Goal: Task Accomplishment & Management: Use online tool/utility

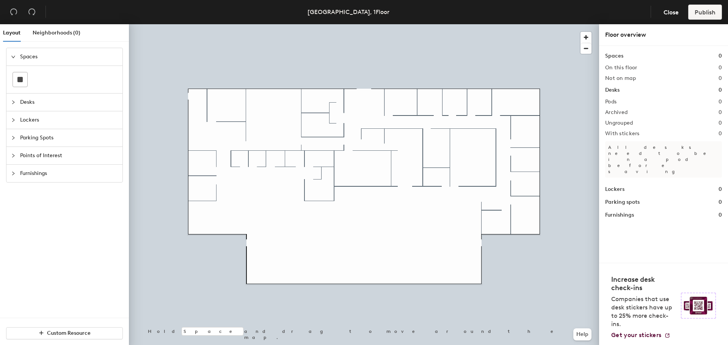
click at [67, 101] on span "Desks" at bounding box center [69, 102] width 98 height 17
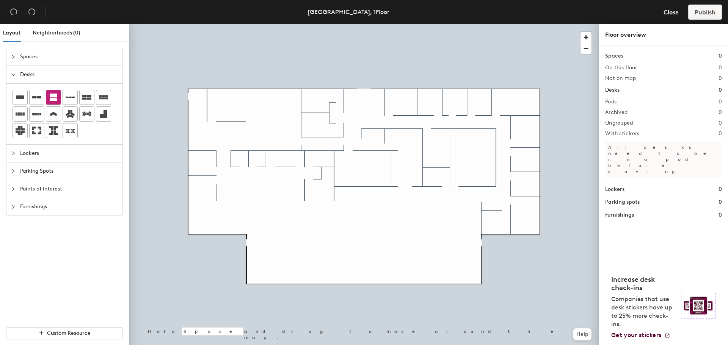
click at [55, 102] on icon at bounding box center [53, 97] width 9 height 9
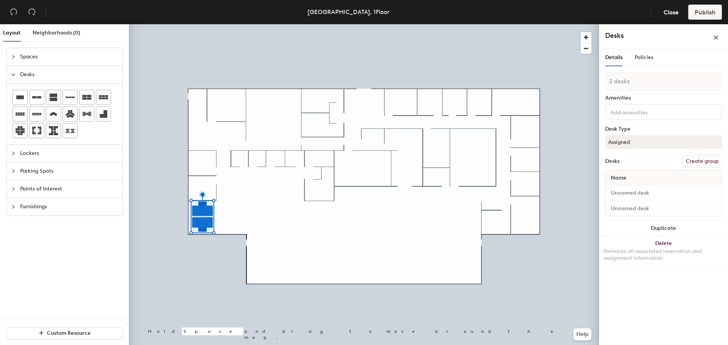
type input "1 desk"
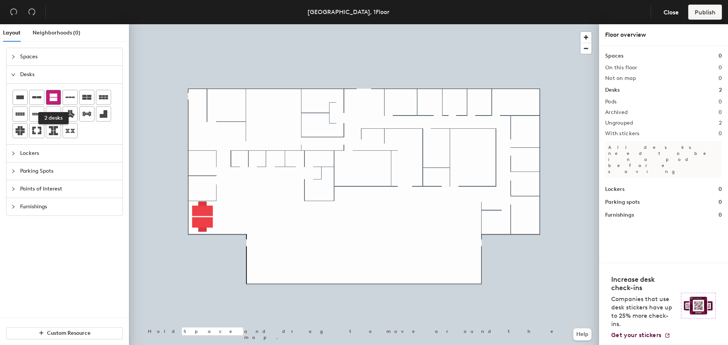
click at [51, 100] on icon at bounding box center [54, 98] width 8 height 8
click at [23, 99] on icon at bounding box center [20, 98] width 8 height 4
click at [205, 24] on div at bounding box center [364, 24] width 470 height 0
click at [208, 24] on div at bounding box center [364, 24] width 470 height 0
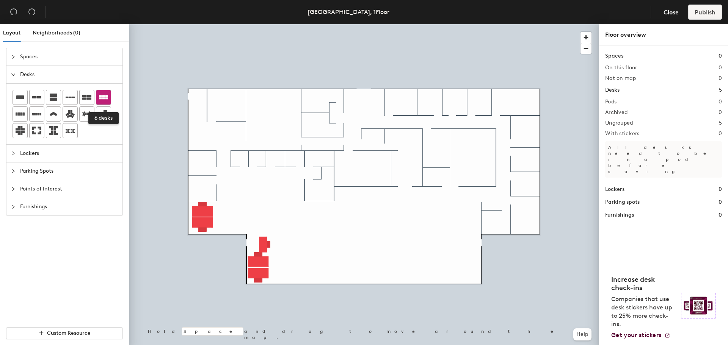
click at [105, 101] on icon at bounding box center [103, 97] width 9 height 9
click at [321, 24] on div at bounding box center [364, 24] width 470 height 0
click at [100, 95] on icon at bounding box center [103, 97] width 9 height 9
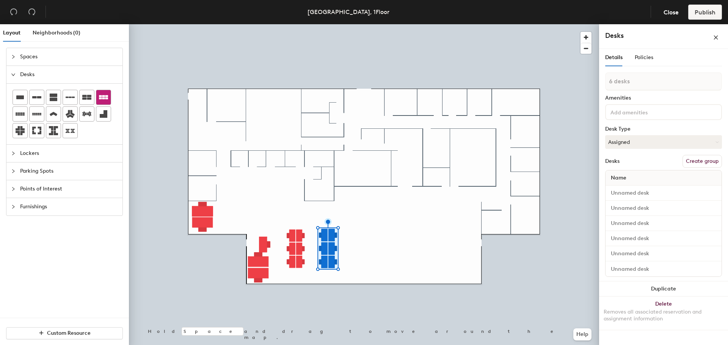
click at [107, 95] on icon at bounding box center [103, 97] width 9 height 9
click at [103, 99] on icon at bounding box center [103, 97] width 9 height 4
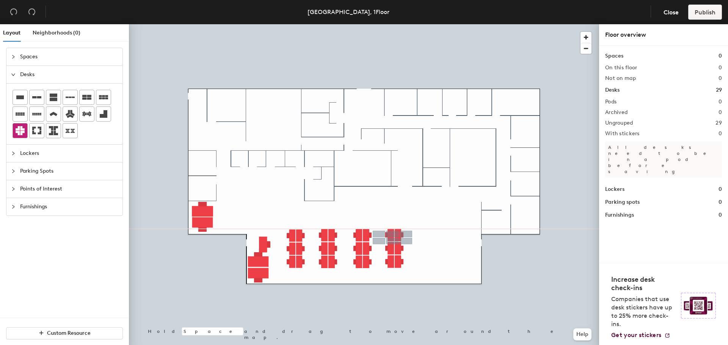
click at [24, 131] on icon at bounding box center [20, 130] width 9 height 9
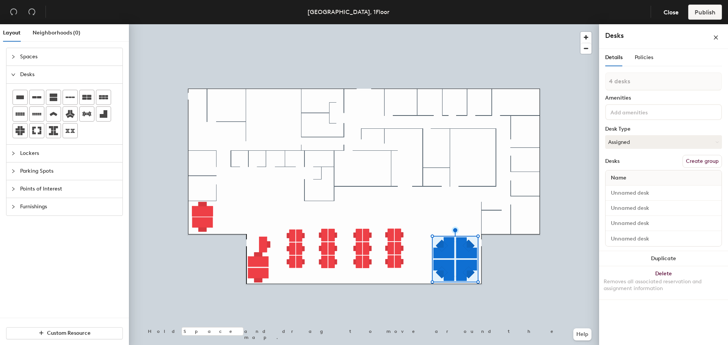
type input "1 desk"
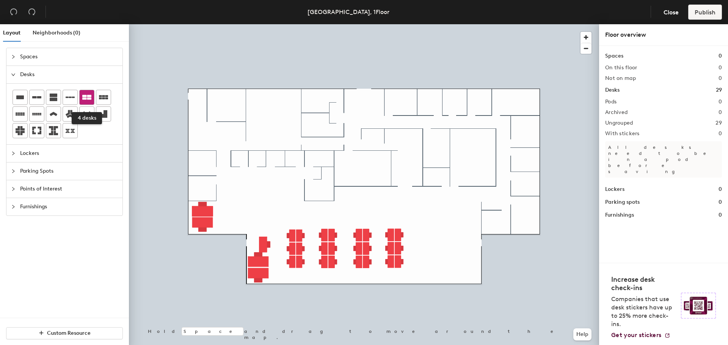
click at [86, 97] on icon at bounding box center [86, 97] width 9 height 9
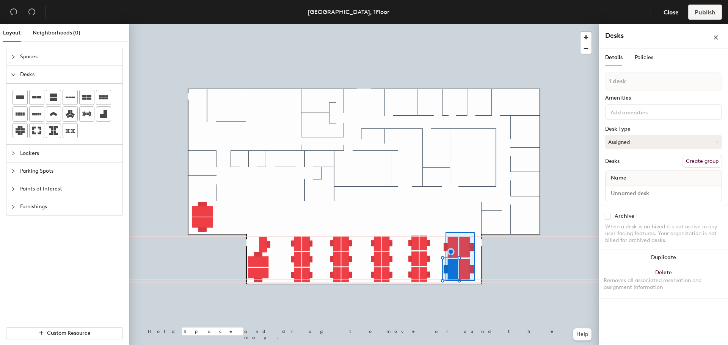
type input "4 desks"
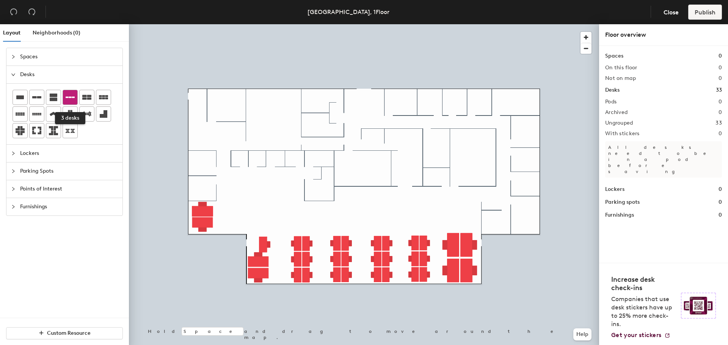
click at [71, 100] on icon at bounding box center [70, 97] width 9 height 9
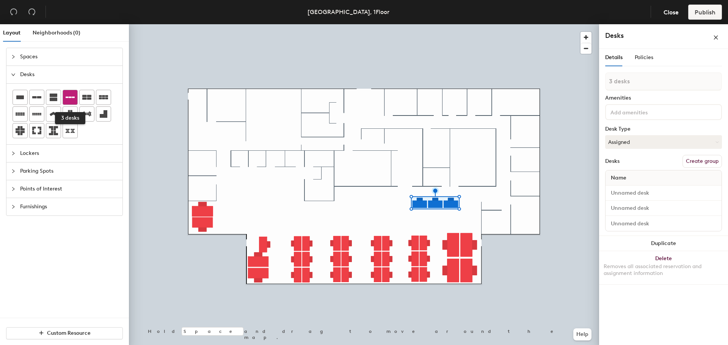
click at [73, 100] on icon at bounding box center [70, 97] width 9 height 9
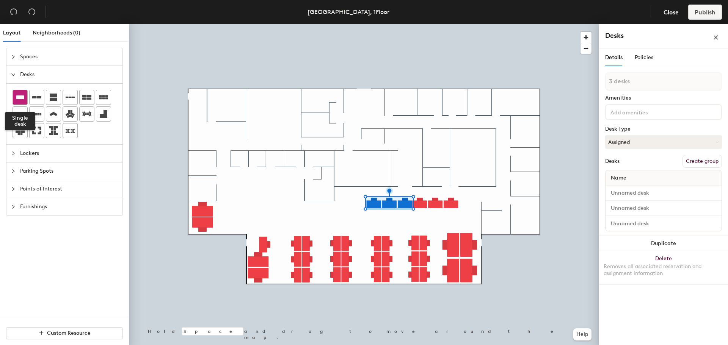
click at [22, 96] on icon at bounding box center [20, 98] width 8 height 4
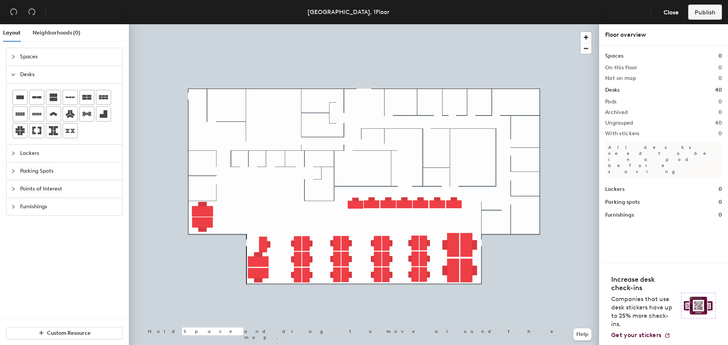
click at [39, 211] on span "Furnishings" at bounding box center [69, 206] width 98 height 17
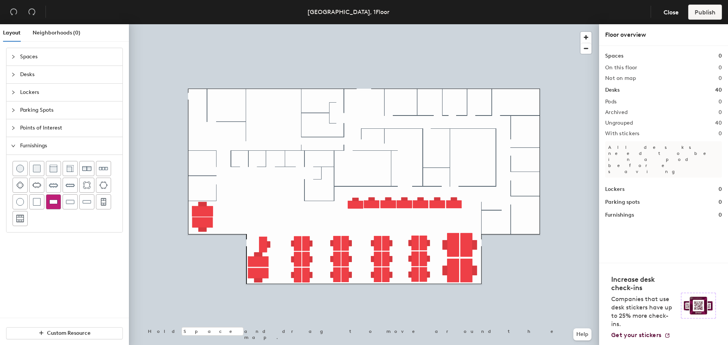
click at [53, 204] on img at bounding box center [53, 202] width 8 height 8
click at [41, 58] on span "Spaces" at bounding box center [69, 56] width 98 height 17
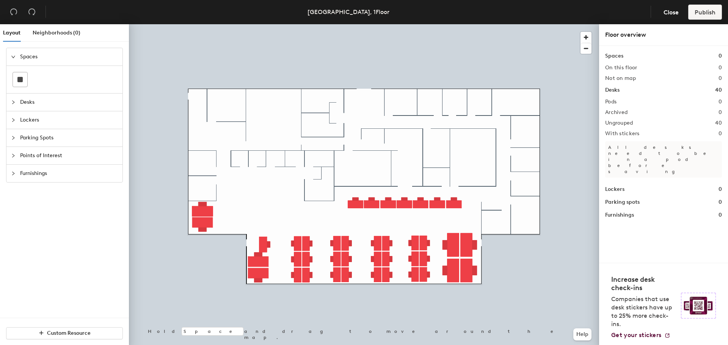
click at [25, 100] on span "Desks" at bounding box center [69, 102] width 98 height 17
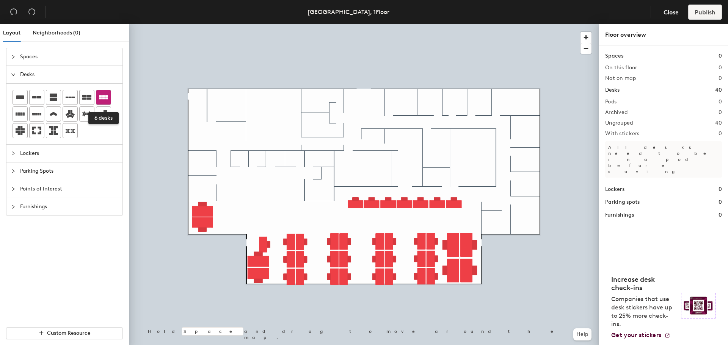
click at [97, 97] on div at bounding box center [103, 97] width 14 height 14
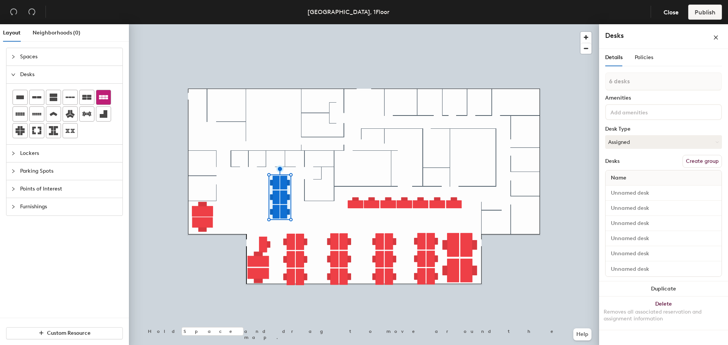
click at [108, 94] on div at bounding box center [103, 97] width 14 height 14
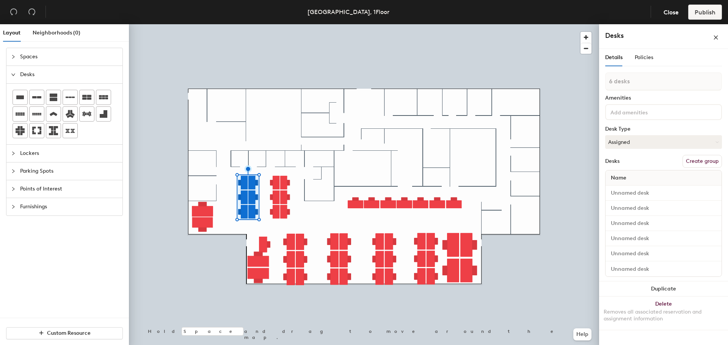
type input "1 desk"
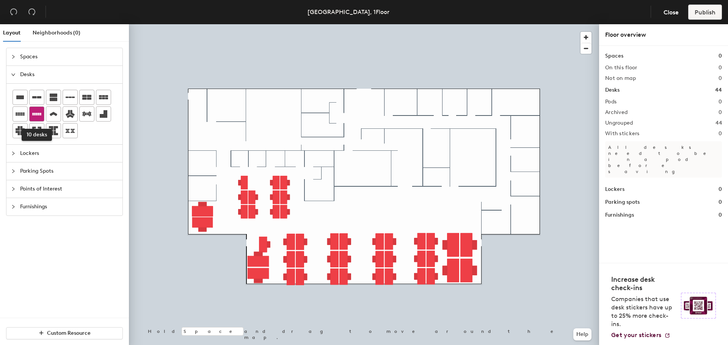
click at [39, 116] on icon at bounding box center [36, 114] width 9 height 9
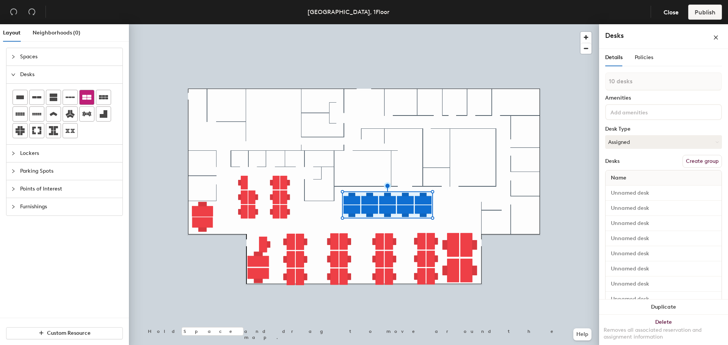
click at [89, 98] on icon at bounding box center [86, 97] width 9 height 5
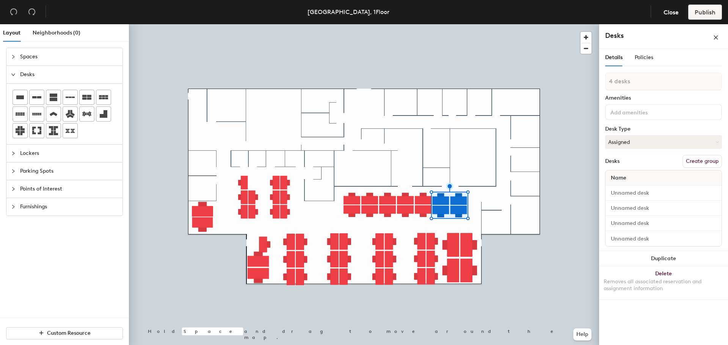
click at [441, 24] on div at bounding box center [364, 24] width 470 height 0
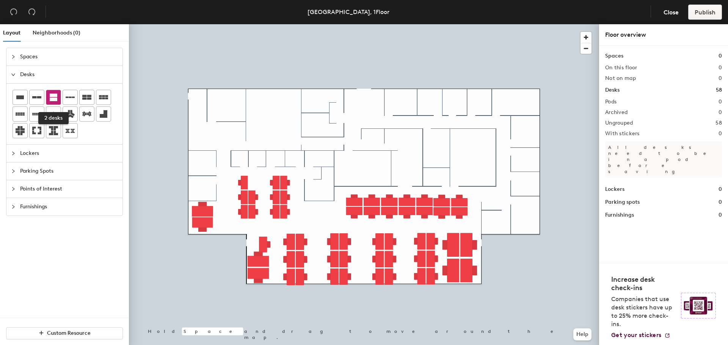
click at [52, 100] on icon at bounding box center [54, 98] width 8 height 8
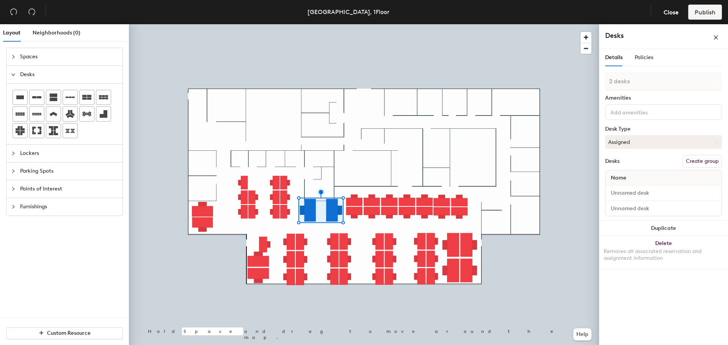
type input "1 desk"
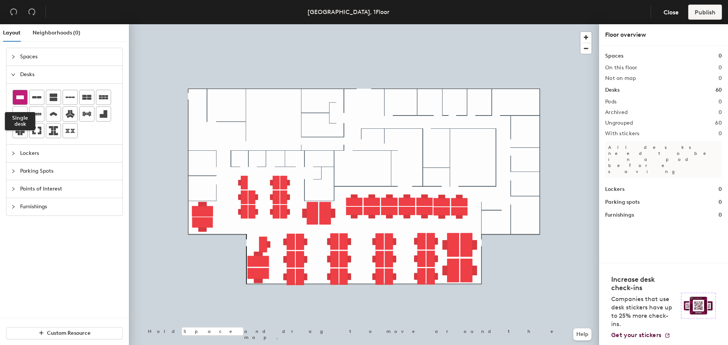
click at [25, 97] on div at bounding box center [20, 97] width 14 height 14
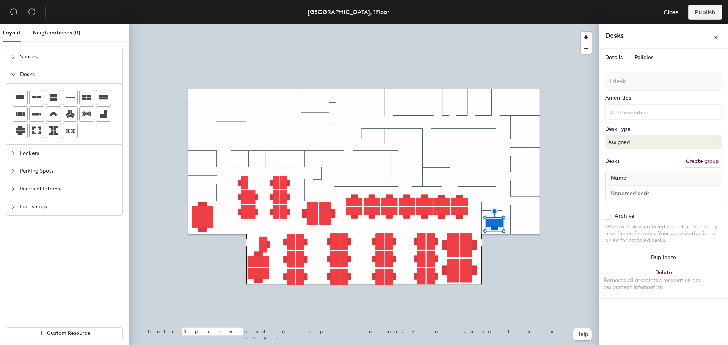
drag, startPoint x: 22, startPoint y: 101, endPoint x: 115, endPoint y: 126, distance: 95.4
click at [22, 100] on icon at bounding box center [20, 97] width 9 height 9
click at [19, 95] on icon at bounding box center [20, 97] width 9 height 9
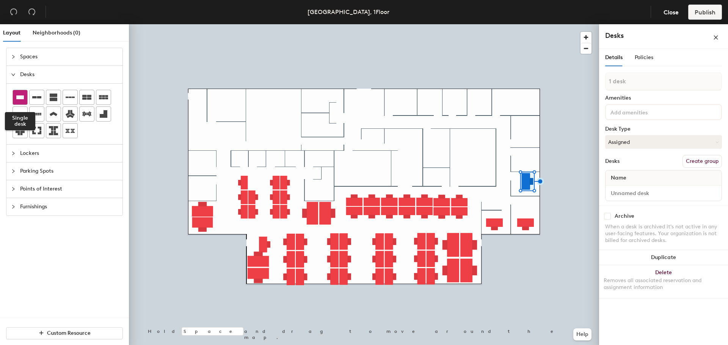
click at [22, 100] on icon at bounding box center [20, 97] width 9 height 9
drag, startPoint x: 21, startPoint y: 100, endPoint x: 27, endPoint y: 98, distance: 6.5
click at [21, 100] on icon at bounding box center [20, 97] width 9 height 9
click at [21, 97] on icon at bounding box center [20, 98] width 8 height 4
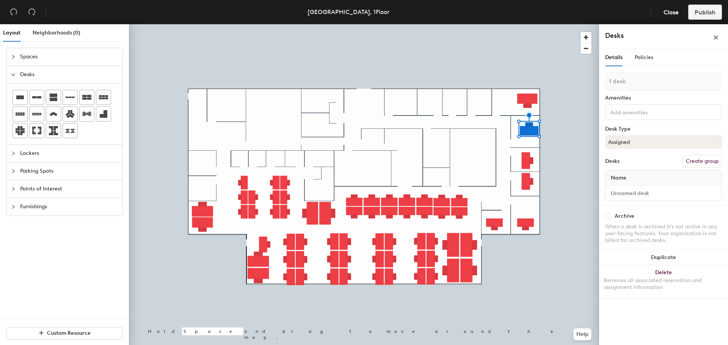
drag, startPoint x: 17, startPoint y: 96, endPoint x: 114, endPoint y: 171, distance: 122.5
click at [19, 96] on icon at bounding box center [20, 98] width 8 height 4
drag, startPoint x: 17, startPoint y: 99, endPoint x: 119, endPoint y: 139, distance: 109.8
click at [19, 99] on icon at bounding box center [20, 98] width 8 height 4
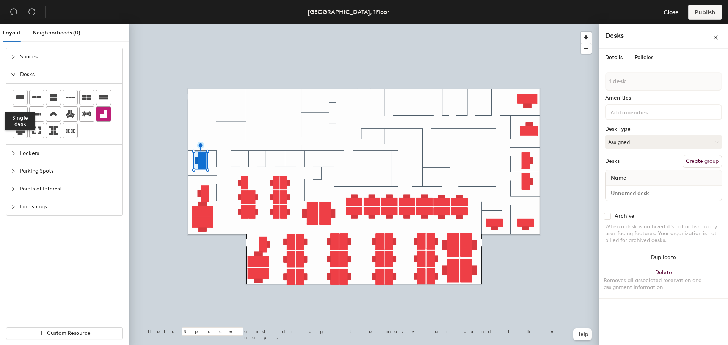
drag, startPoint x: 23, startPoint y: 100, endPoint x: 111, endPoint y: 109, distance: 88.4
click at [25, 100] on div at bounding box center [20, 97] width 14 height 14
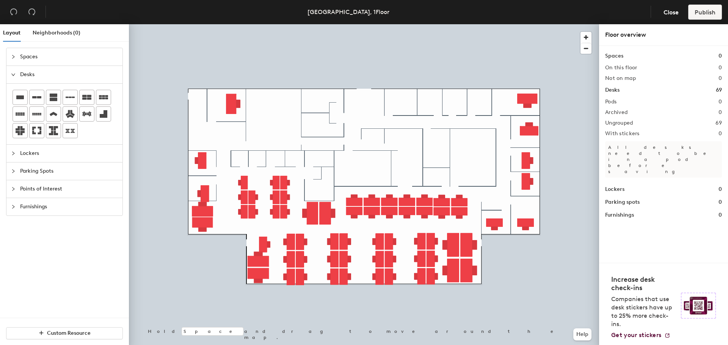
click at [44, 206] on span "Furnishings" at bounding box center [69, 206] width 98 height 17
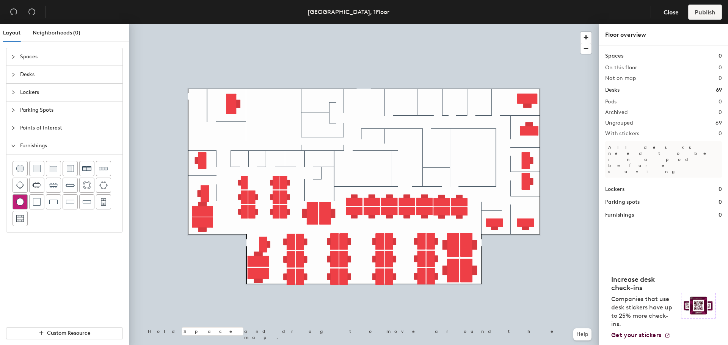
click at [18, 198] on img at bounding box center [20, 202] width 8 height 8
click at [231, 24] on div at bounding box center [364, 24] width 470 height 0
click at [21, 168] on img at bounding box center [20, 169] width 8 height 8
click at [22, 202] on img at bounding box center [20, 202] width 8 height 8
click at [90, 188] on img at bounding box center [87, 186] width 8 height 8
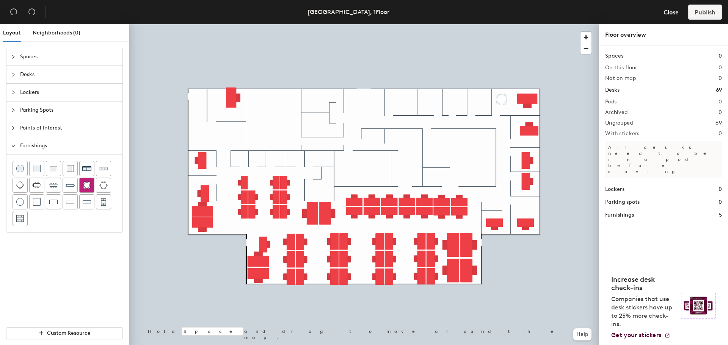
click at [86, 188] on img at bounding box center [87, 186] width 8 height 8
click at [211, 24] on div at bounding box center [364, 24] width 470 height 0
click at [672, 14] on span "Close" at bounding box center [671, 12] width 15 height 7
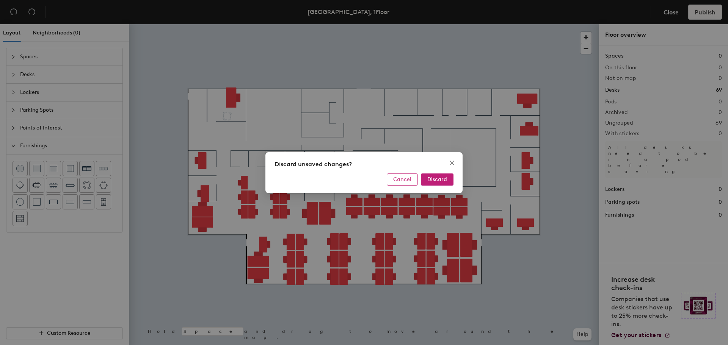
click at [395, 179] on span "Cancel" at bounding box center [402, 179] width 18 height 6
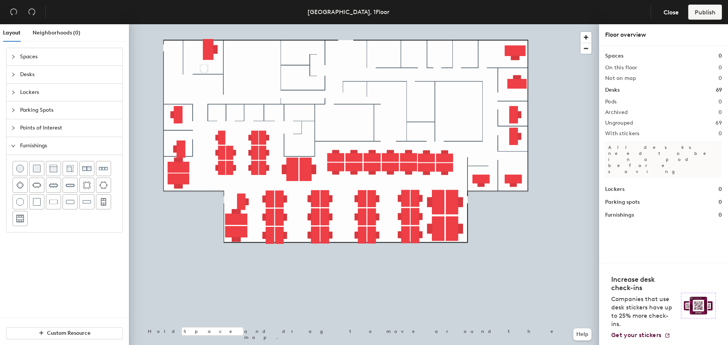
click at [209, 24] on div at bounding box center [364, 24] width 470 height 0
click at [47, 128] on span "Points of Interest" at bounding box center [69, 127] width 98 height 17
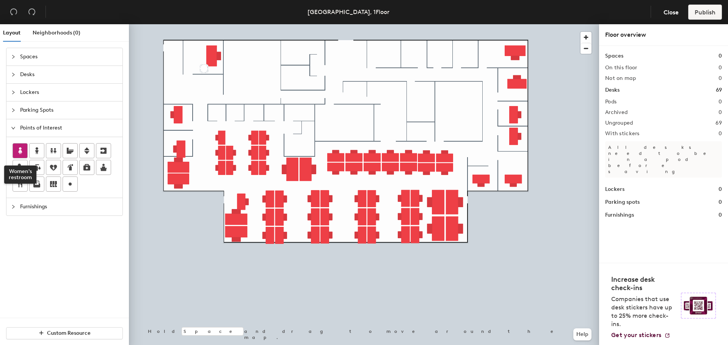
click at [23, 146] on div at bounding box center [20, 151] width 14 height 14
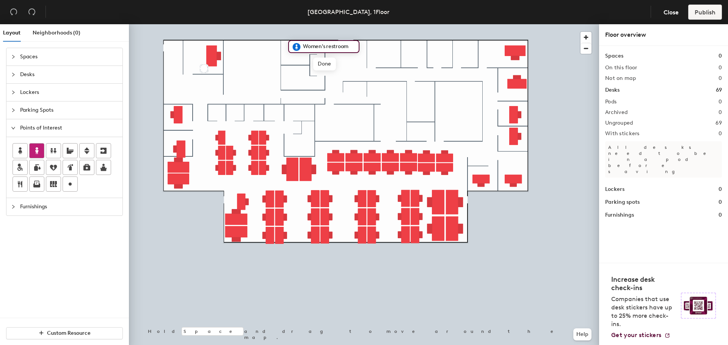
click at [38, 149] on icon at bounding box center [36, 150] width 9 height 9
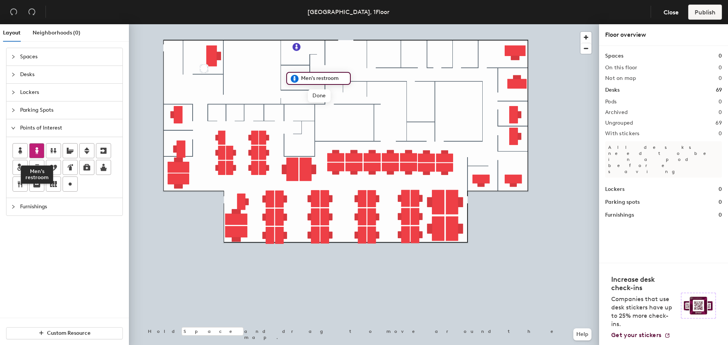
click at [41, 152] on icon at bounding box center [36, 150] width 9 height 9
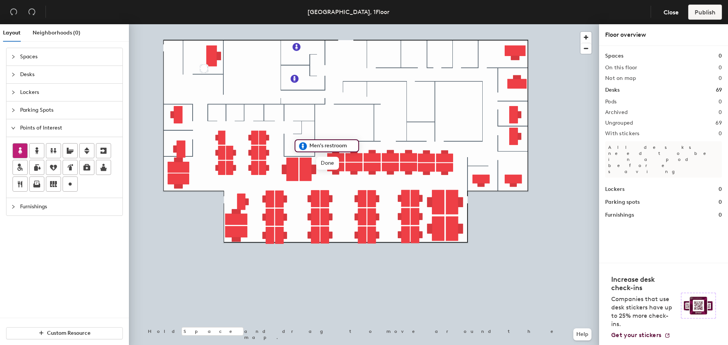
click at [22, 149] on icon at bounding box center [20, 150] width 9 height 9
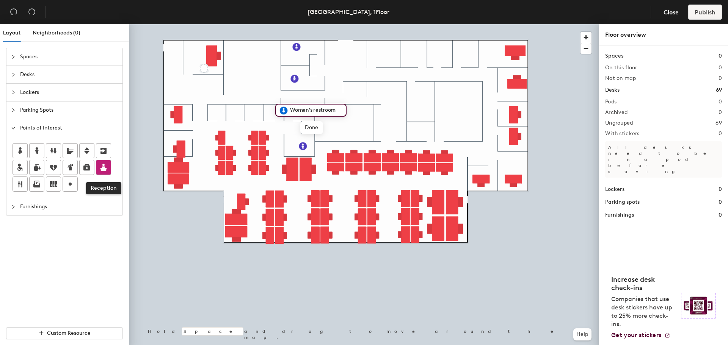
click at [99, 169] on icon at bounding box center [103, 167] width 9 height 9
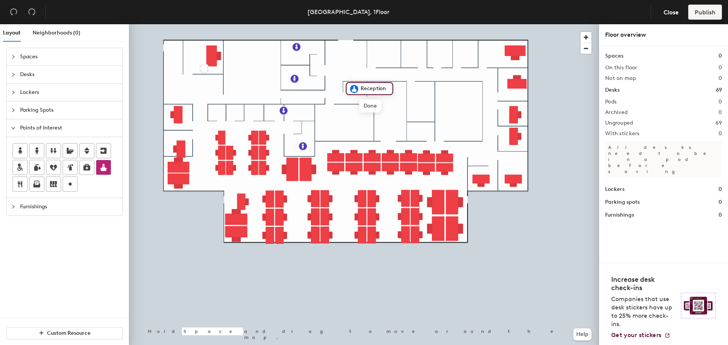
drag, startPoint x: 18, startPoint y: 187, endPoint x: 96, endPoint y: 173, distance: 78.9
click at [20, 186] on icon at bounding box center [20, 184] width 9 height 9
click at [33, 184] on icon at bounding box center [36, 184] width 9 height 9
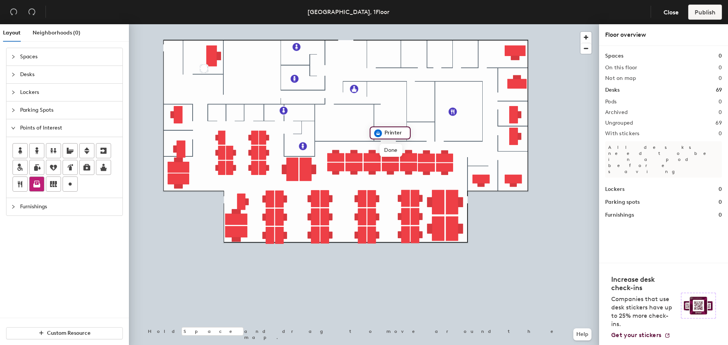
click at [36, 183] on icon at bounding box center [36, 184] width 9 height 9
click at [73, 186] on icon at bounding box center [70, 184] width 9 height 9
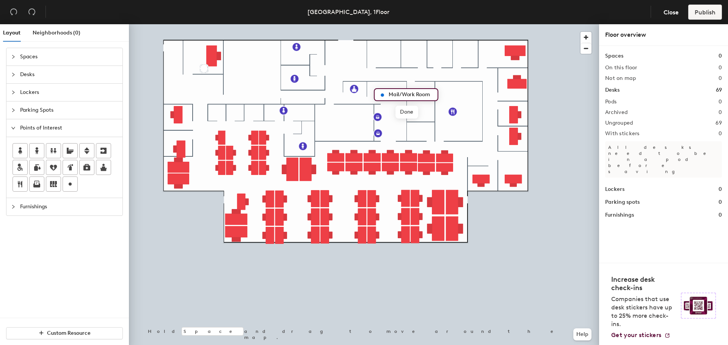
click at [400, 99] on input "Mail/Work Room" at bounding box center [411, 94] width 48 height 11
type input "Mail/Work Room"
click at [405, 110] on span "Done" at bounding box center [406, 112] width 22 height 13
click at [34, 207] on span "Furnishings" at bounding box center [69, 206] width 98 height 17
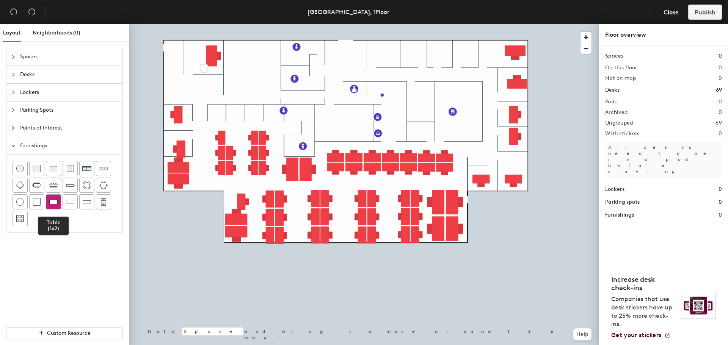
click at [51, 202] on img at bounding box center [53, 202] width 8 height 8
click at [50, 203] on img at bounding box center [53, 202] width 8 height 8
click at [53, 202] on img at bounding box center [53, 202] width 8 height 8
click at [53, 205] on img at bounding box center [53, 202] width 8 height 8
drag, startPoint x: 53, startPoint y: 206, endPoint x: 57, endPoint y: 205, distance: 4.1
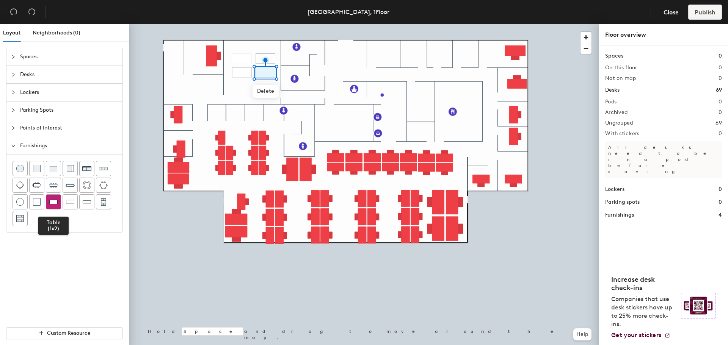
click at [53, 206] on div at bounding box center [53, 202] width 14 height 14
click at [56, 204] on img at bounding box center [53, 202] width 8 height 8
drag, startPoint x: 48, startPoint y: 204, endPoint x: 53, endPoint y: 202, distance: 5.4
click at [50, 204] on div at bounding box center [53, 202] width 14 height 14
drag, startPoint x: 52, startPoint y: 204, endPoint x: 100, endPoint y: 200, distance: 48.3
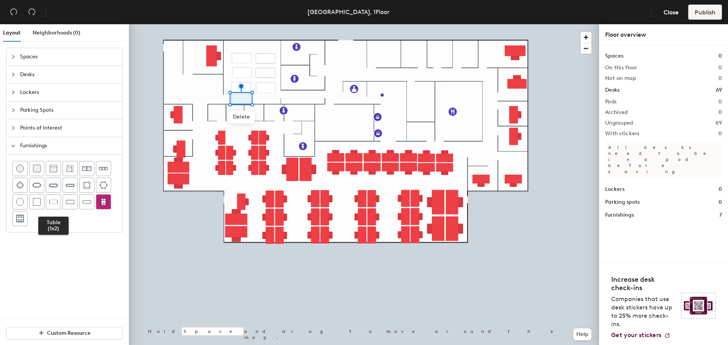
click at [52, 204] on img at bounding box center [53, 202] width 8 height 8
click at [46, 125] on span "Points of Interest" at bounding box center [69, 127] width 98 height 17
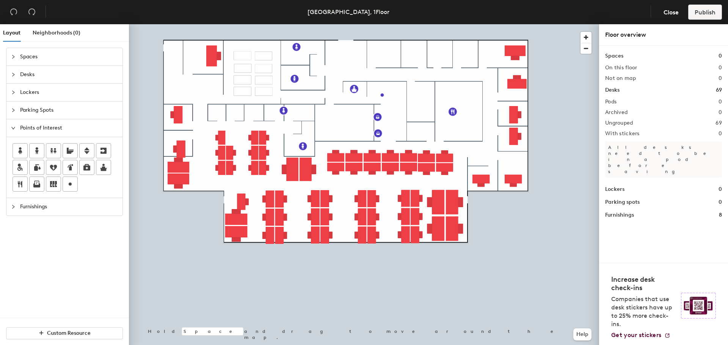
drag, startPoint x: 71, startPoint y: 183, endPoint x: 117, endPoint y: 165, distance: 49.6
click at [71, 183] on icon at bounding box center [70, 184] width 9 height 9
type input "Server"
click at [102, 168] on icon at bounding box center [103, 167] width 7 height 7
click at [106, 166] on icon at bounding box center [103, 167] width 9 height 9
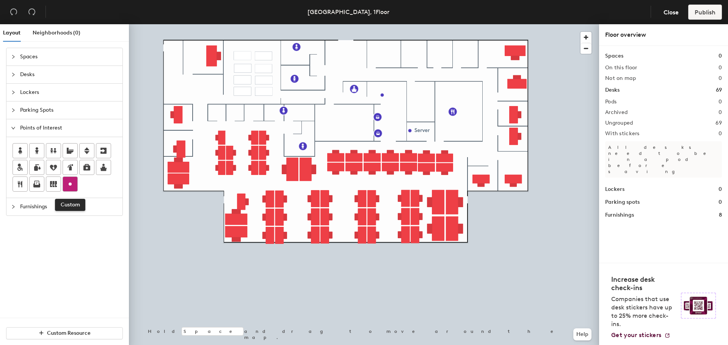
click at [71, 184] on circle at bounding box center [70, 184] width 3 height 3
click at [71, 185] on circle at bounding box center [70, 184] width 3 height 3
click at [30, 56] on span "Spaces" at bounding box center [69, 56] width 98 height 17
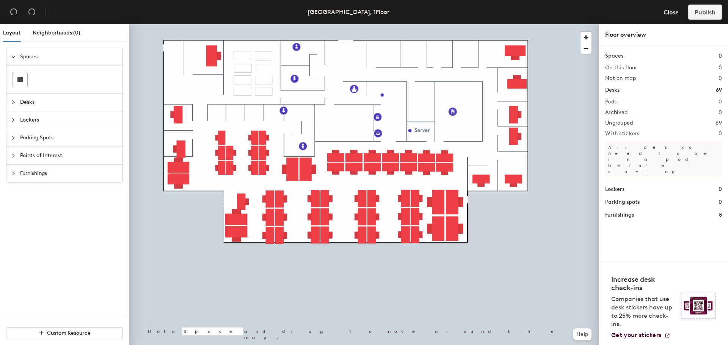
click at [220, 112] on div "Layout Neighborhoods (0) Spaces Desks Lockers Parking Spots Points of Interest …" at bounding box center [364, 186] width 728 height 324
click at [19, 78] on rect at bounding box center [19, 79] width 5 height 5
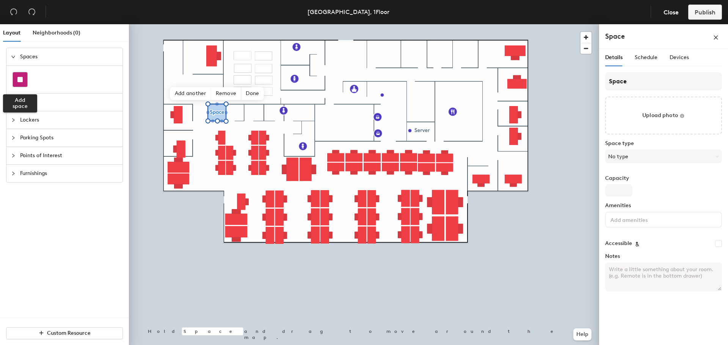
click at [21, 78] on rect at bounding box center [19, 79] width 5 height 5
drag, startPoint x: 16, startPoint y: 81, endPoint x: 69, endPoint y: 81, distance: 52.3
click at [20, 80] on div at bounding box center [20, 79] width 14 height 14
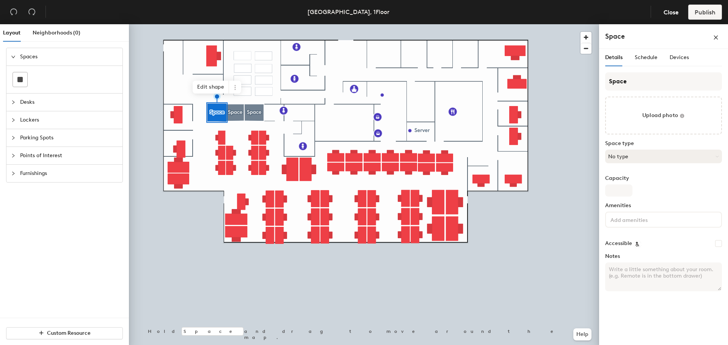
click at [659, 158] on button "No type" at bounding box center [663, 157] width 117 height 14
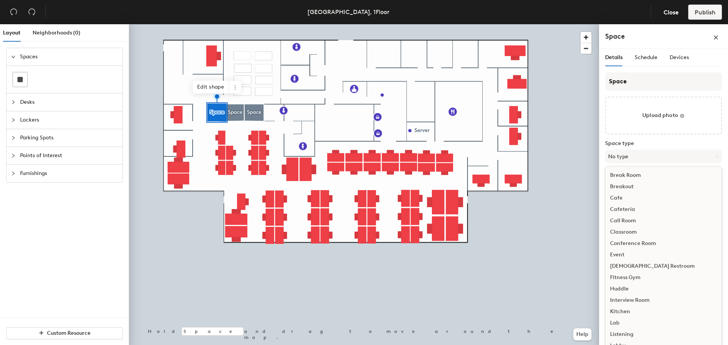
click at [628, 222] on div "Call Room" at bounding box center [664, 220] width 116 height 11
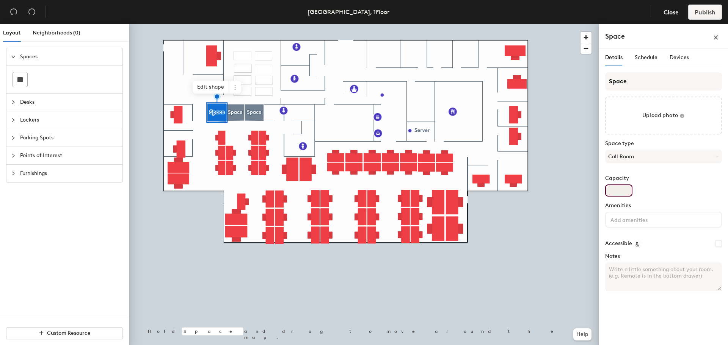
click at [622, 189] on input "Capacity" at bounding box center [618, 191] width 27 height 12
type input "1"
click at [681, 202] on div "Space Upload photo Space type Call Room Capacity 1 Amenities Accessible Notes" at bounding box center [663, 184] width 117 height 225
click at [643, 156] on button "No type" at bounding box center [663, 157] width 117 height 14
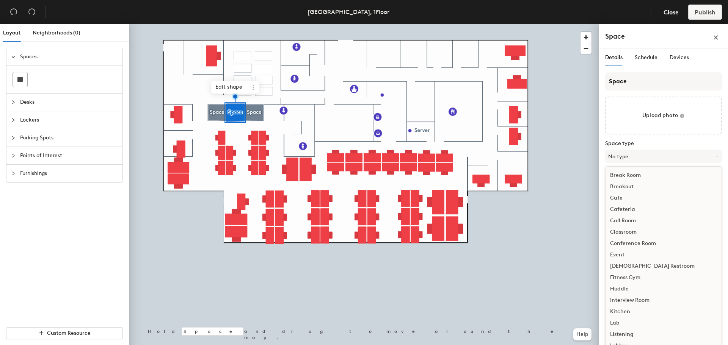
click at [623, 220] on div "Call Room" at bounding box center [664, 220] width 116 height 11
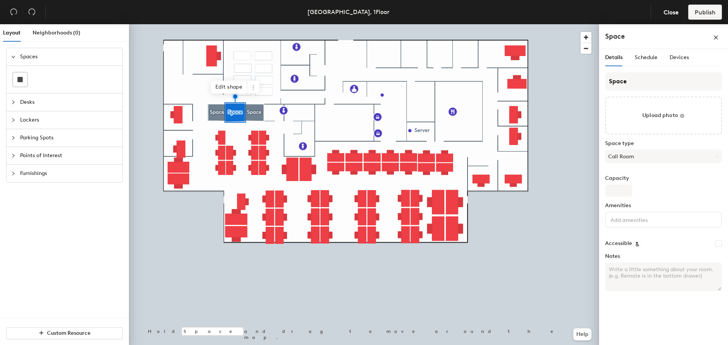
click at [639, 221] on input at bounding box center [643, 219] width 68 height 9
type input "1"
click at [661, 196] on div "Capacity" at bounding box center [663, 186] width 117 height 21
click at [480, 210] on div "Layout Neighborhoods (0) Spaces Desks Lockers Parking Spots Points of Interest …" at bounding box center [364, 186] width 728 height 324
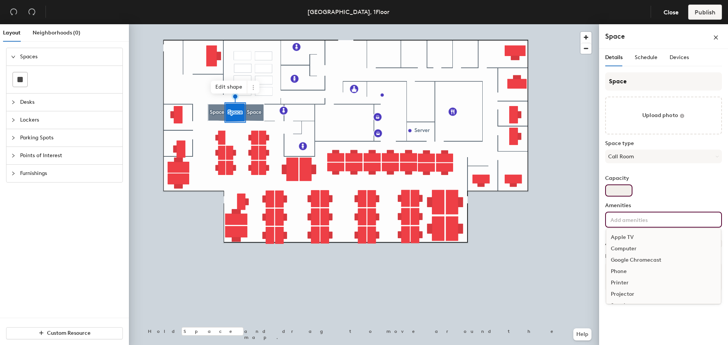
click at [619, 196] on input "Capacity" at bounding box center [618, 191] width 27 height 12
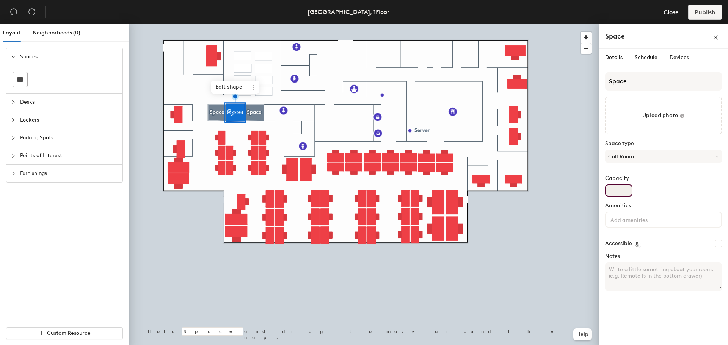
type input "1"
click at [657, 188] on div "Capacity 1" at bounding box center [663, 186] width 117 height 21
click at [630, 157] on button "No type" at bounding box center [663, 157] width 117 height 14
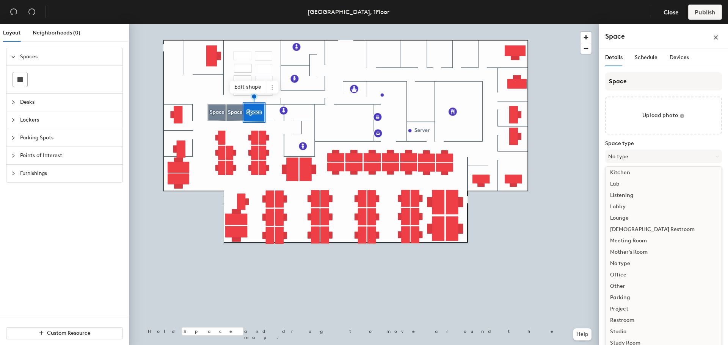
scroll to position [152, 0]
click at [624, 239] on div "Mother's Room" at bounding box center [664, 239] width 116 height 11
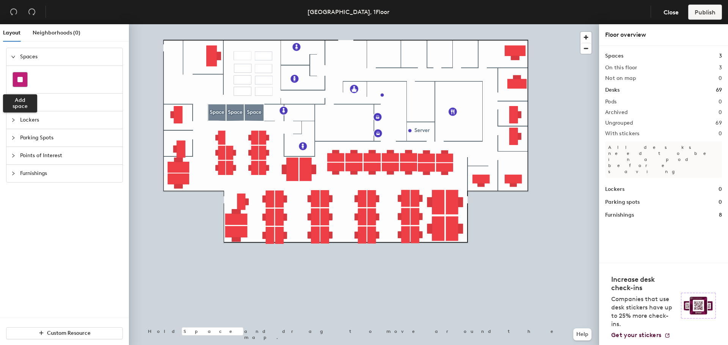
click at [19, 78] on rect at bounding box center [19, 79] width 5 height 5
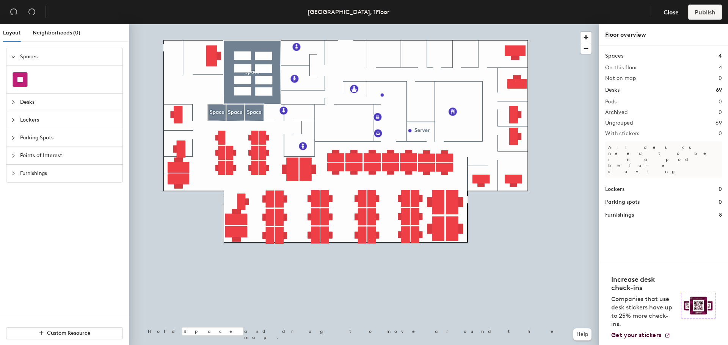
click at [19, 77] on rect at bounding box center [19, 79] width 5 height 5
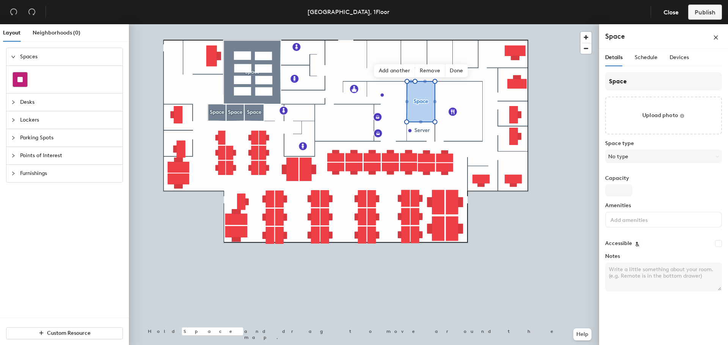
click at [19, 84] on div at bounding box center [20, 79] width 14 height 14
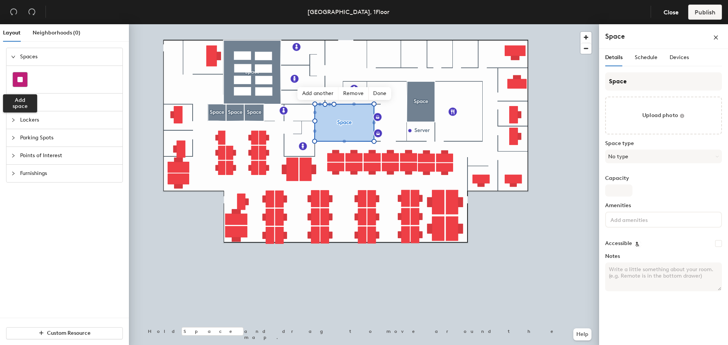
click at [16, 76] on div at bounding box center [20, 79] width 14 height 14
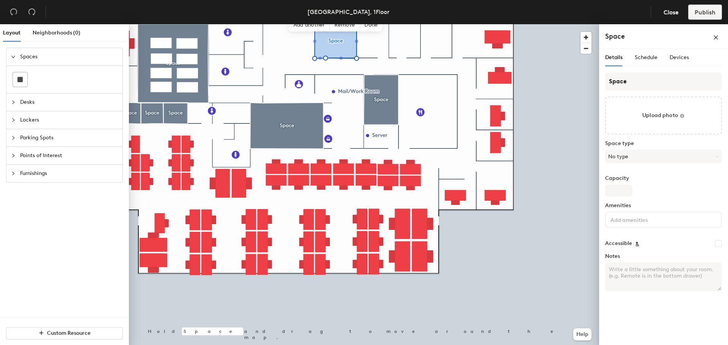
click at [603, 142] on div "Layout Neighborhoods (0) Spaces Desks Lockers Parking Spots Points of Interest …" at bounding box center [364, 186] width 728 height 324
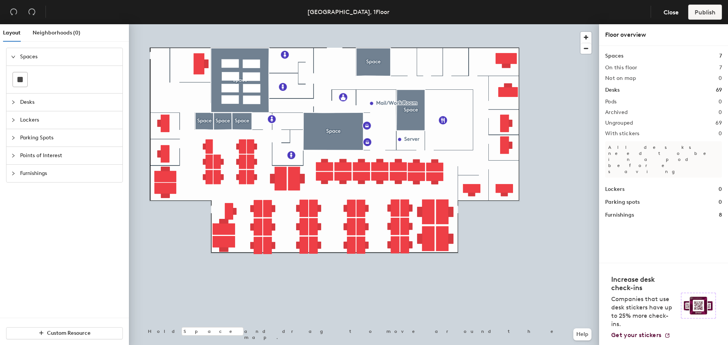
click at [27, 107] on span "Desks" at bounding box center [69, 102] width 98 height 17
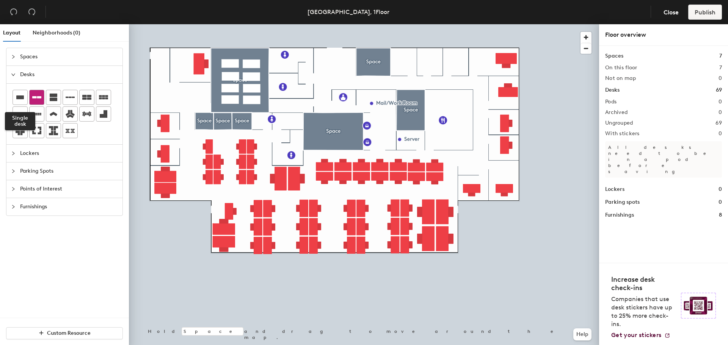
drag, startPoint x: 16, startPoint y: 97, endPoint x: 44, endPoint y: 97, distance: 27.3
click at [22, 97] on icon at bounding box center [20, 98] width 8 height 4
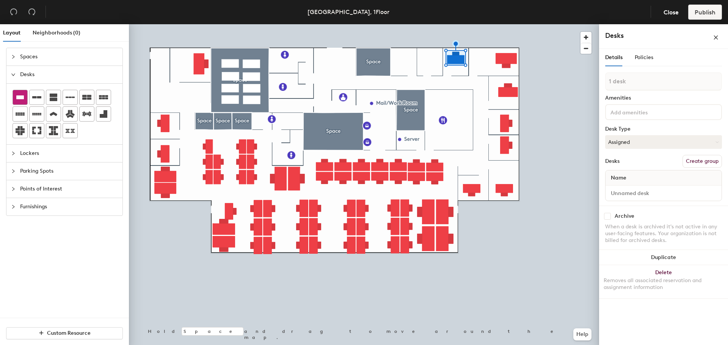
click at [14, 96] on div at bounding box center [20, 97] width 14 height 14
click at [37, 190] on span "Points of Interest" at bounding box center [69, 188] width 98 height 17
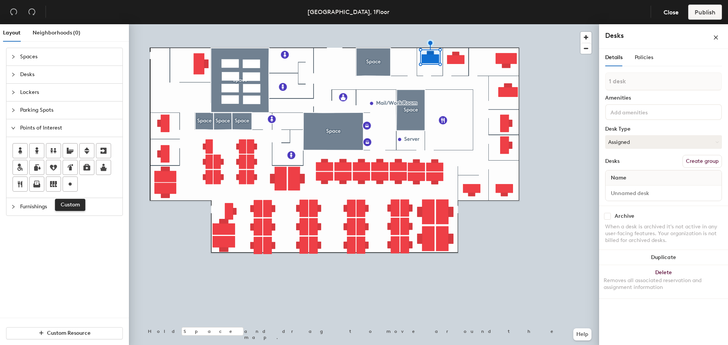
drag, startPoint x: 72, startPoint y: 188, endPoint x: 85, endPoint y: 182, distance: 13.9
click at [73, 187] on icon at bounding box center [70, 184] width 9 height 9
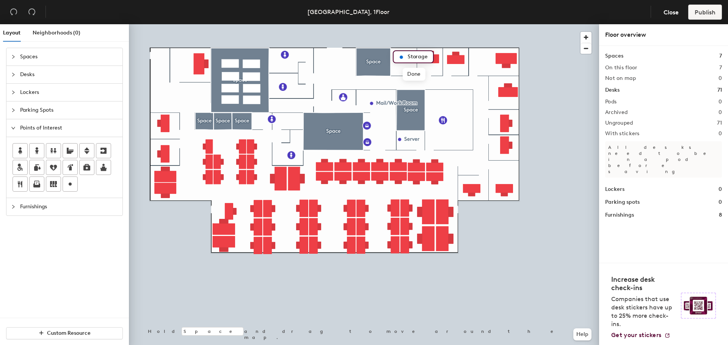
type input "Storage"
click at [403, 71] on span "Edit" at bounding box center [404, 74] width 20 height 13
type input "Supply"
click at [393, 24] on div at bounding box center [364, 24] width 470 height 0
click at [410, 24] on div at bounding box center [364, 24] width 470 height 0
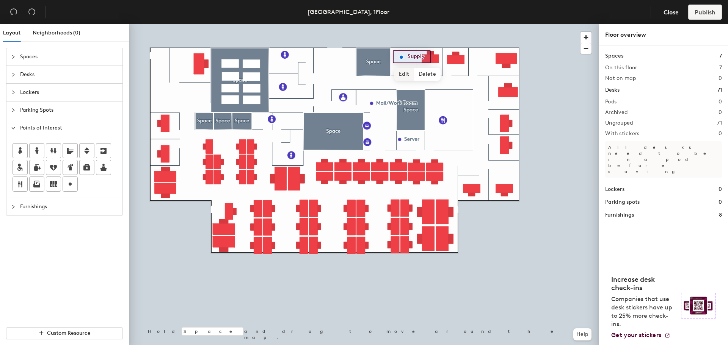
click at [400, 72] on span "Edit" at bounding box center [404, 74] width 20 height 13
click at [403, 52] on div "Supply" at bounding box center [413, 56] width 41 height 13
click at [402, 50] on div "Supply" at bounding box center [413, 56] width 41 height 13
click at [406, 51] on div "Supply" at bounding box center [413, 56] width 41 height 13
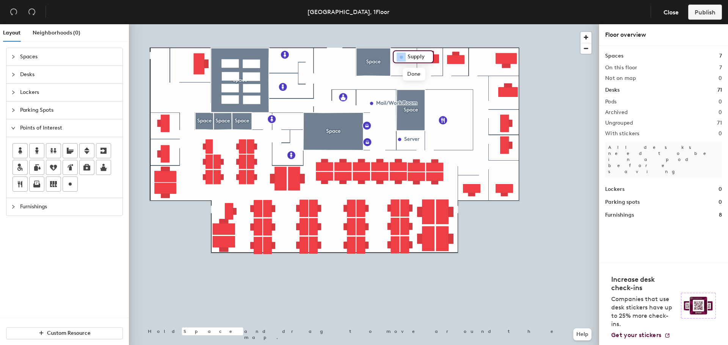
click at [406, 51] on div "Supply" at bounding box center [413, 56] width 41 height 13
click at [399, 61] on img at bounding box center [401, 57] width 9 height 9
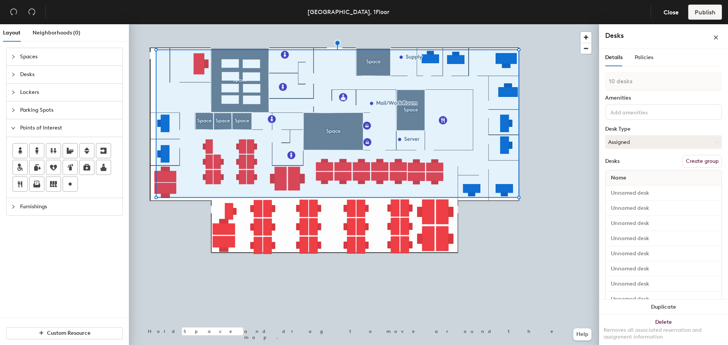
type input "11 desks"
click at [642, 114] on input at bounding box center [643, 111] width 68 height 9
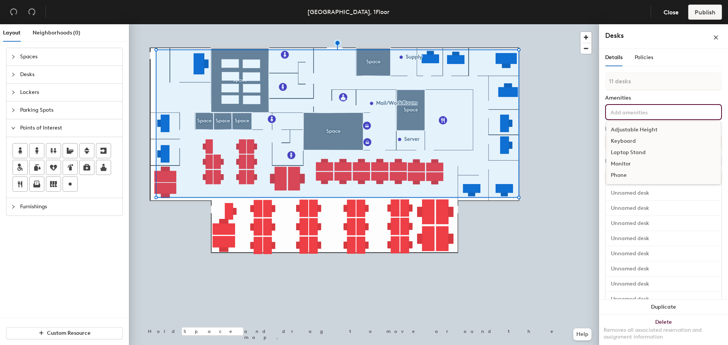
click at [653, 100] on div "Amenities" at bounding box center [663, 98] width 117 height 6
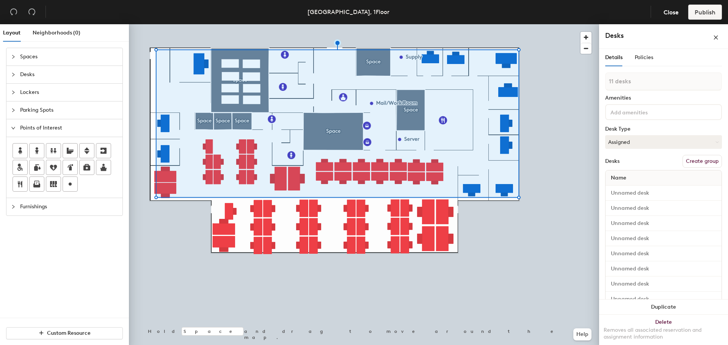
click at [692, 161] on button "Create group" at bounding box center [702, 161] width 39 height 13
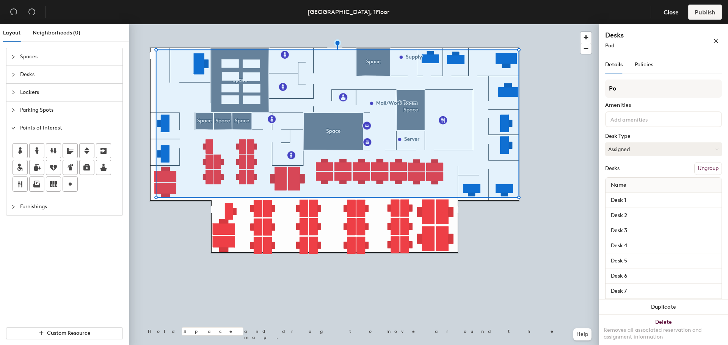
type input "P"
type input "Offices"
click at [631, 201] on input "Desk 1" at bounding box center [663, 200] width 113 height 11
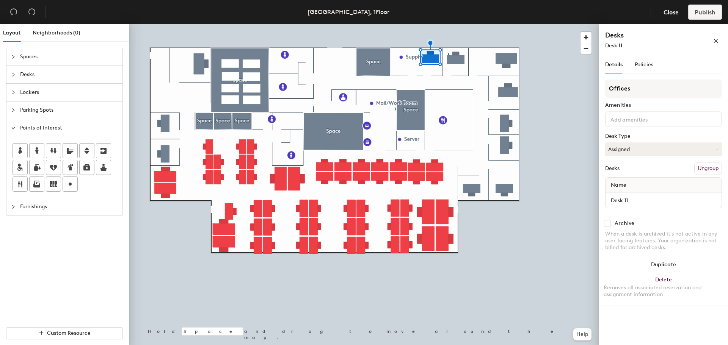
click at [448, 24] on div at bounding box center [364, 24] width 470 height 0
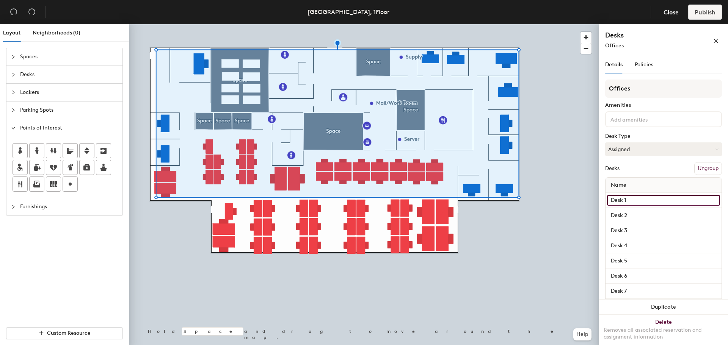
click at [633, 202] on input "Desk 1" at bounding box center [663, 200] width 113 height 11
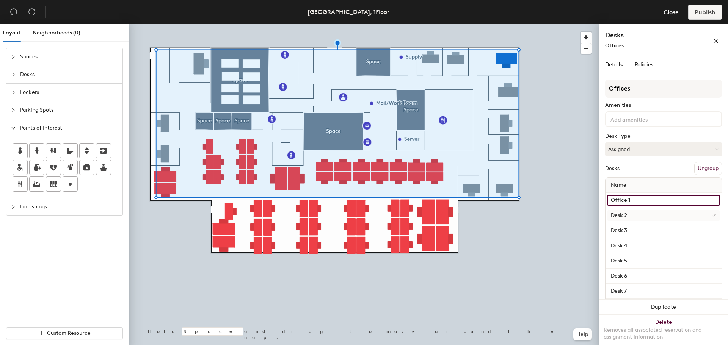
type input "Office 1"
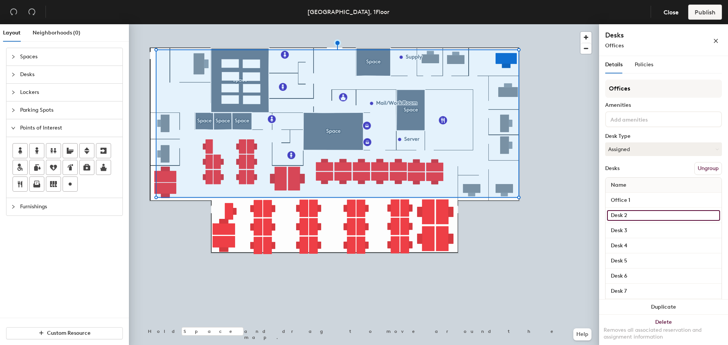
click at [651, 216] on input "Desk 2" at bounding box center [663, 215] width 113 height 11
type input "I"
type input "Office 2"
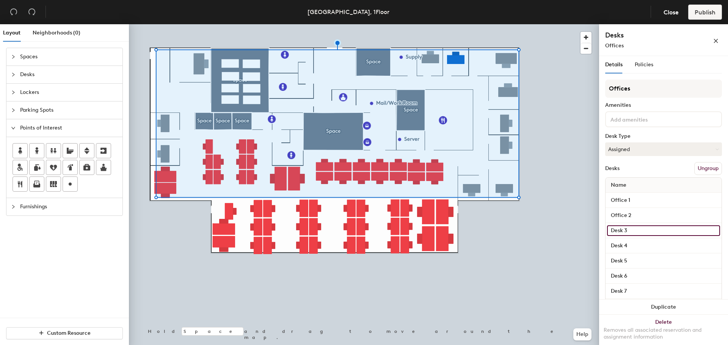
click at [641, 232] on input "Desk 3" at bounding box center [663, 231] width 113 height 11
type input "Office 3"
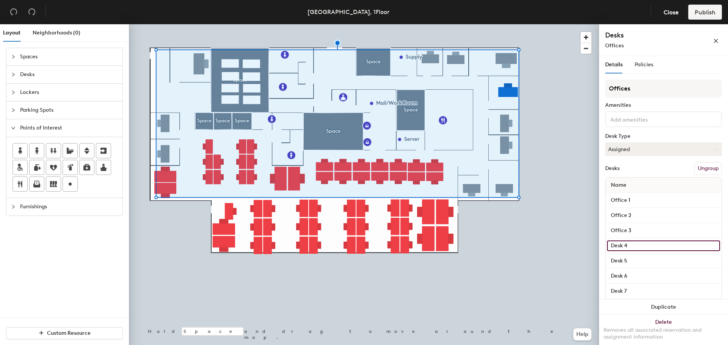
click at [636, 248] on input "Desk 4" at bounding box center [663, 246] width 113 height 11
type input "Office 4"
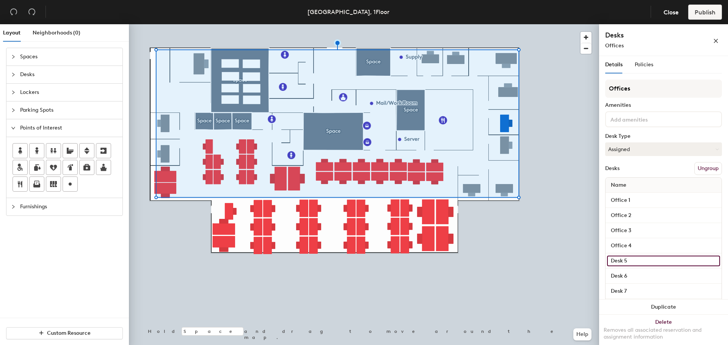
click at [635, 258] on input "Desk 5" at bounding box center [663, 261] width 113 height 11
type input "Office 5"
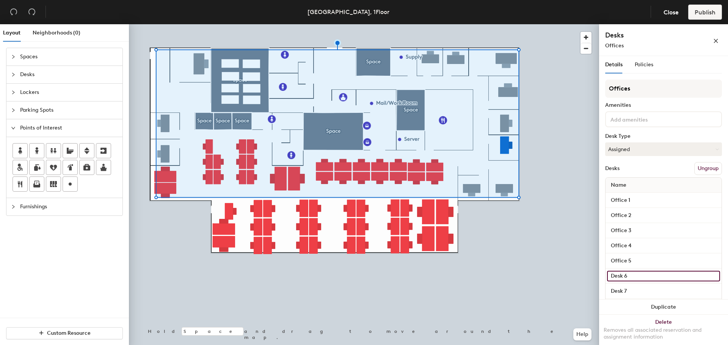
click at [634, 276] on input "Desk 6" at bounding box center [663, 276] width 113 height 11
type input "Office 6"
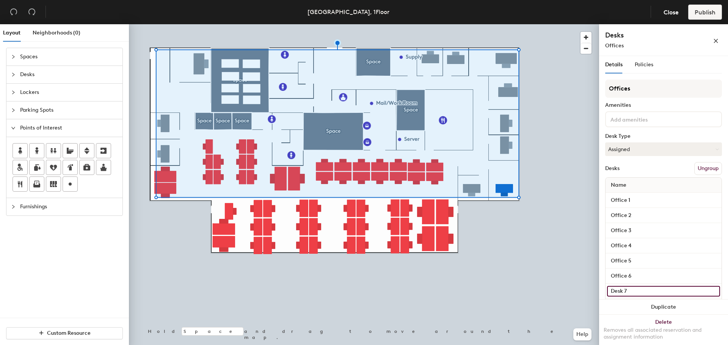
click at [635, 293] on input "Desk 7" at bounding box center [663, 291] width 113 height 11
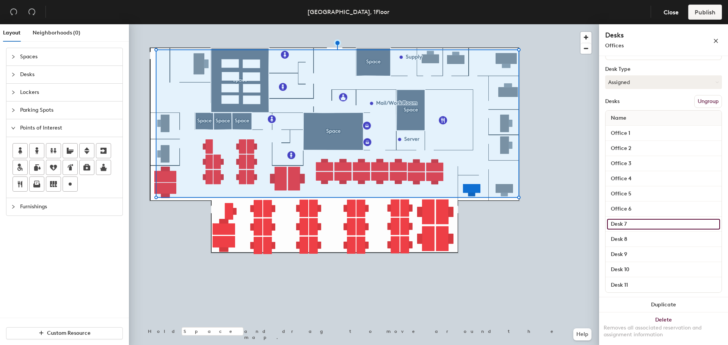
scroll to position [71, 0]
type input "Office 7"
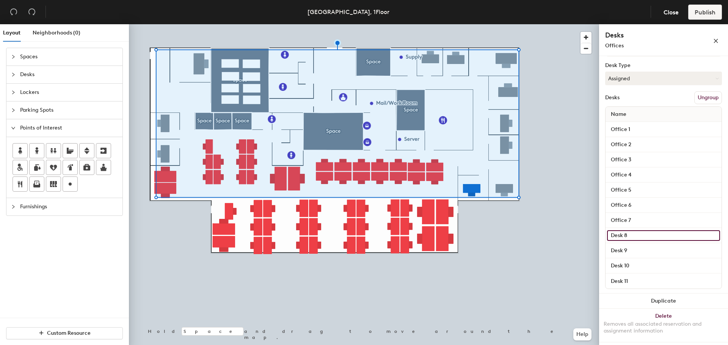
click at [643, 233] on input "Desk 8" at bounding box center [663, 236] width 113 height 11
type input "Office 8"
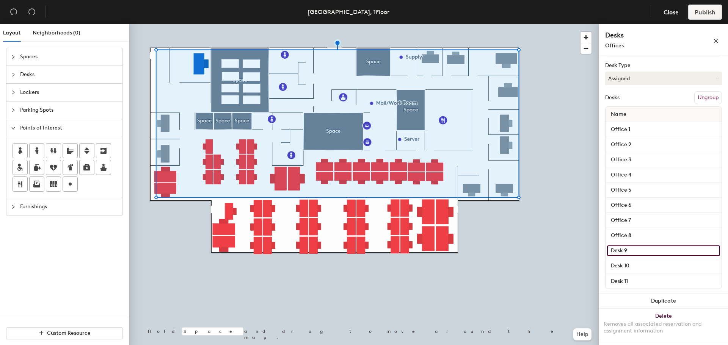
click at [639, 252] on input "Desk 9" at bounding box center [663, 251] width 113 height 11
type input "Office 9"
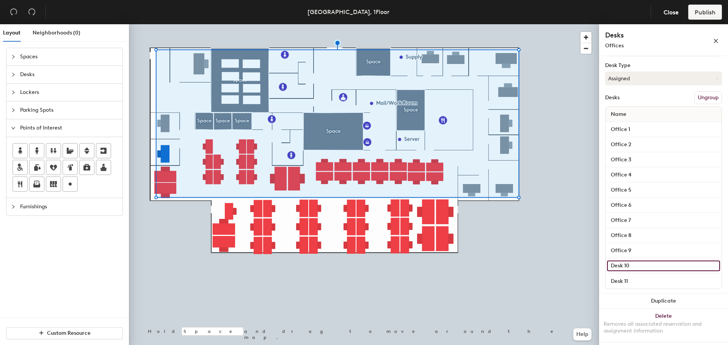
click at [640, 263] on input "Desk 10" at bounding box center [663, 266] width 113 height 11
type input "Office 10"
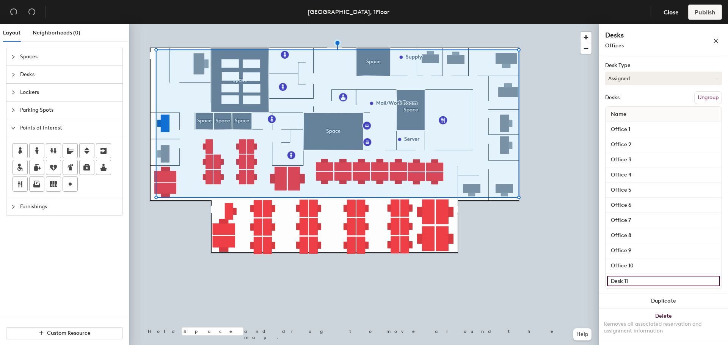
click at [636, 282] on input "Desk 11" at bounding box center [663, 281] width 113 height 11
type input "Office 11"
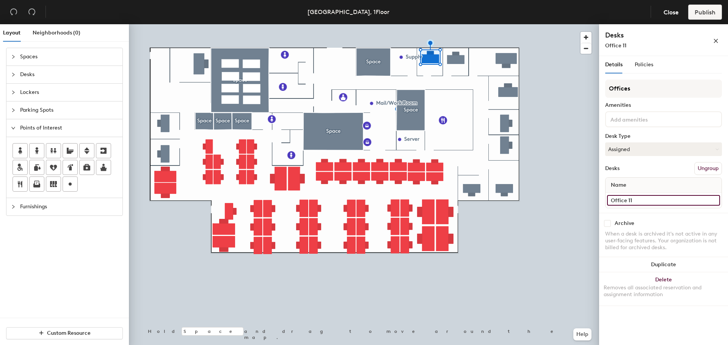
click at [639, 199] on input "Office 11" at bounding box center [663, 200] width 113 height 11
type input "Office 1"
click at [644, 200] on input "Office 1" at bounding box center [663, 200] width 113 height 11
type input "Office 3"
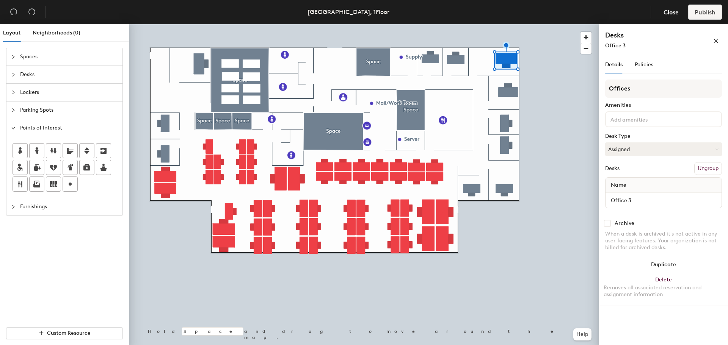
click at [504, 24] on div at bounding box center [364, 24] width 470 height 0
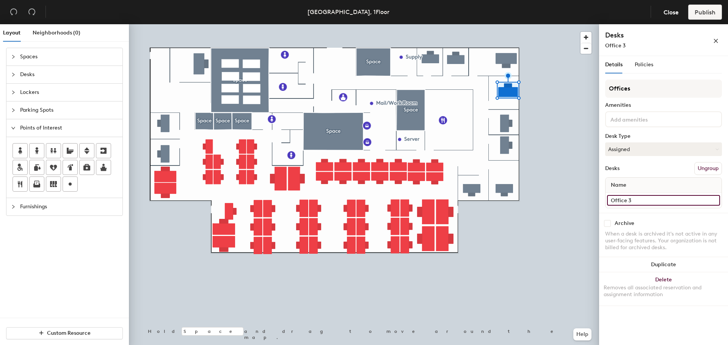
click at [642, 200] on input "Office 3" at bounding box center [663, 200] width 113 height 11
type input "Office 4"
click at [505, 24] on div at bounding box center [364, 24] width 470 height 0
click at [642, 199] on input "Office 4" at bounding box center [663, 200] width 113 height 11
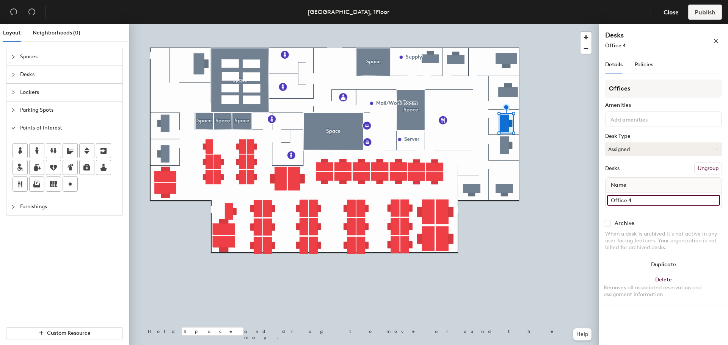
click at [642, 199] on input "Office 4" at bounding box center [663, 200] width 113 height 11
type input "Office 5"
click at [635, 198] on input "Office 5" at bounding box center [663, 200] width 113 height 11
type input "Office 6"
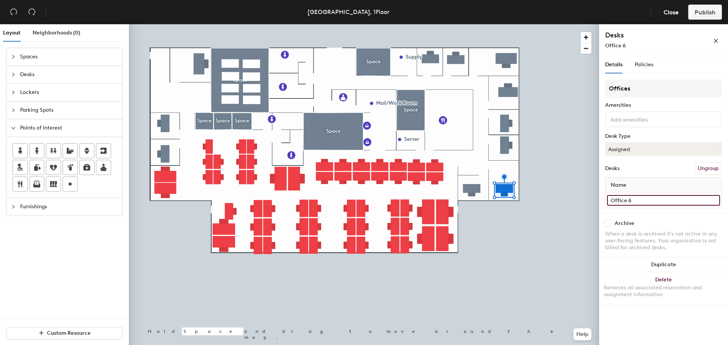
click at [637, 202] on input "Office 6" at bounding box center [663, 200] width 113 height 11
type input "Office 7"
click at [633, 200] on input "Office 7" at bounding box center [663, 200] width 113 height 11
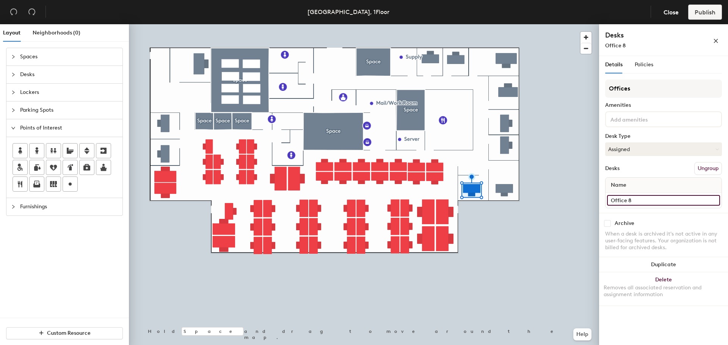
type input "Office 8"
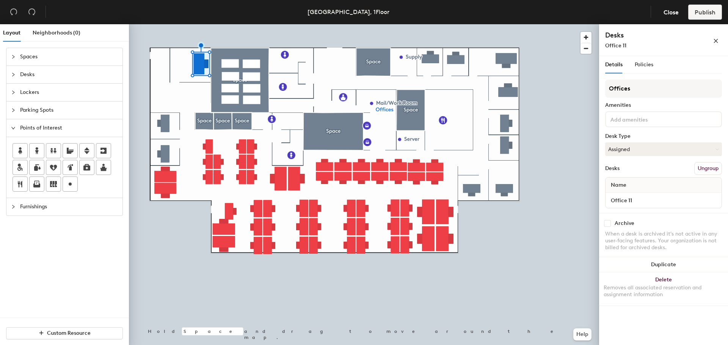
type input "Office 11"
click at [548, 24] on div at bounding box center [364, 24] width 470 height 0
click at [641, 149] on button "Assigned" at bounding box center [663, 150] width 117 height 14
click at [623, 193] on div "Hoteled" at bounding box center [644, 195] width 76 height 11
click at [629, 151] on button "Assigned" at bounding box center [663, 150] width 117 height 14
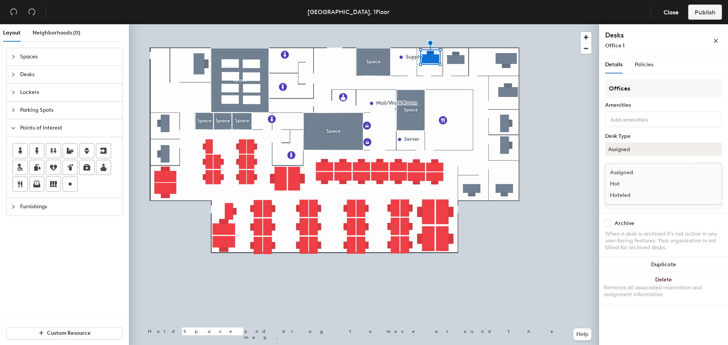
click at [626, 182] on div "Hot" at bounding box center [644, 184] width 76 height 11
click at [628, 151] on button "Hot" at bounding box center [663, 150] width 117 height 14
click at [625, 197] on div "Hoteled" at bounding box center [644, 195] width 76 height 11
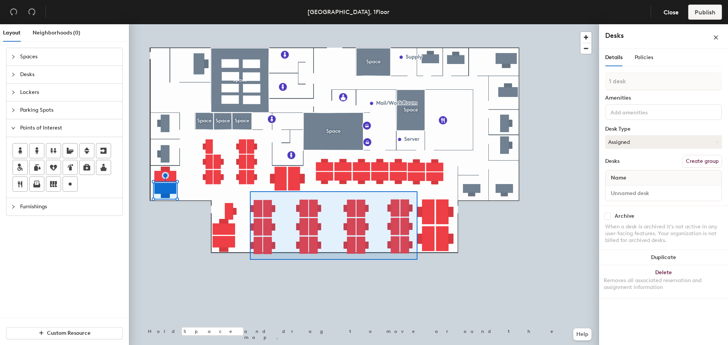
type input "24 desks"
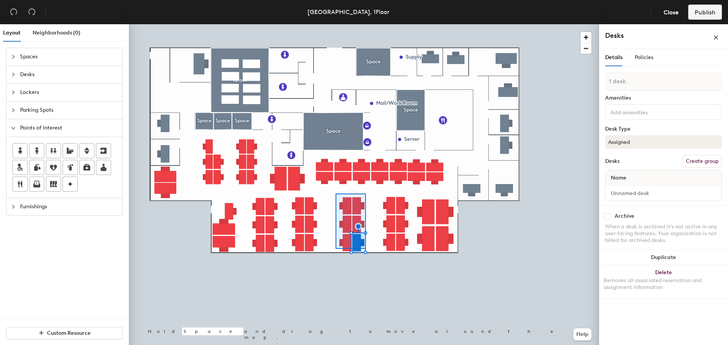
type input "6 desks"
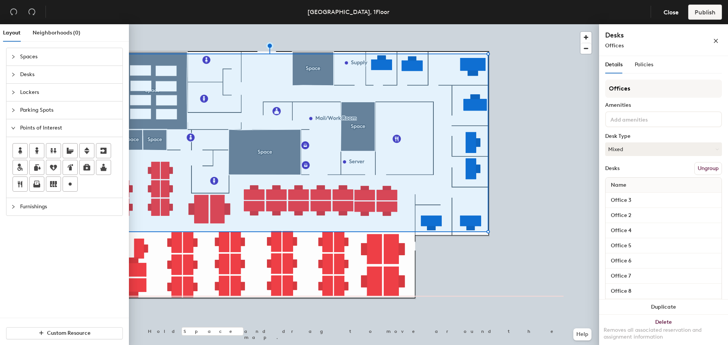
click at [563, 24] on div at bounding box center [364, 24] width 470 height 0
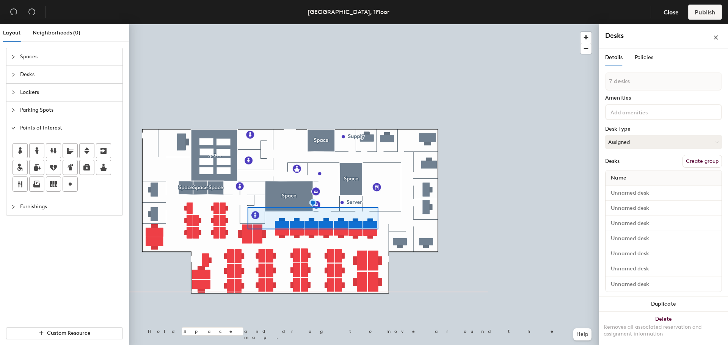
click at [691, 162] on button "Create group" at bounding box center [702, 161] width 39 height 13
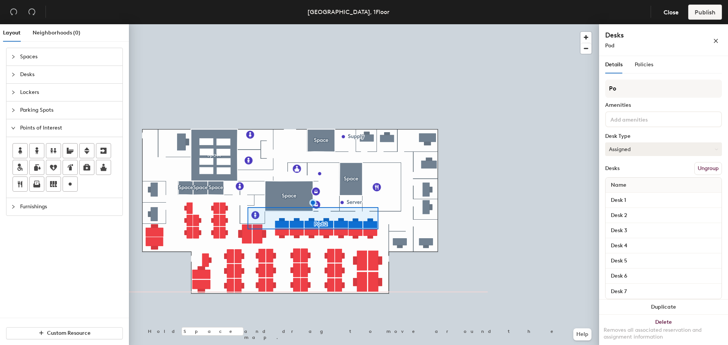
type input "P"
click at [620, 89] on input "Pod1" at bounding box center [663, 89] width 117 height 18
click at [640, 89] on input "Pod 1" at bounding box center [663, 89] width 117 height 18
type input "Pod 1 (Admin)"
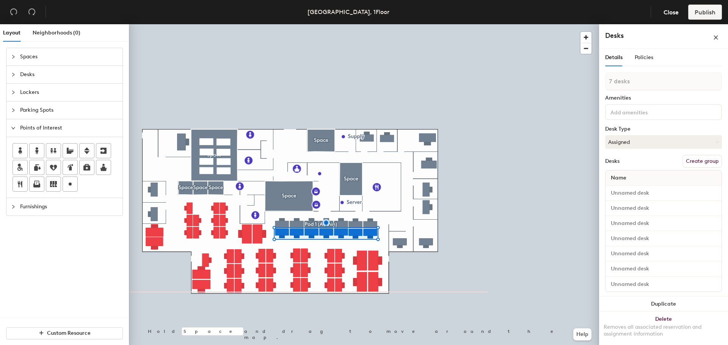
click at [694, 160] on button "Create group" at bounding box center [702, 161] width 39 height 13
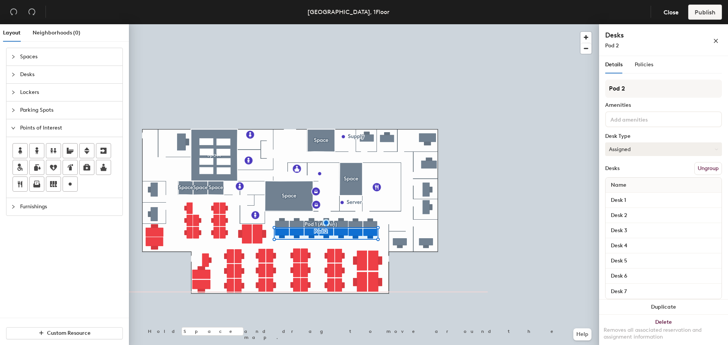
type input "Pod 2"
click at [646, 147] on button "Assigned" at bounding box center [663, 150] width 117 height 14
click at [621, 184] on div "Hot" at bounding box center [644, 184] width 76 height 11
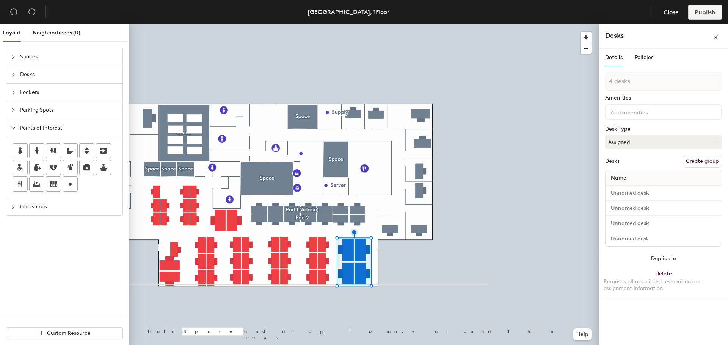
click at [705, 163] on button "Create group" at bounding box center [702, 161] width 39 height 13
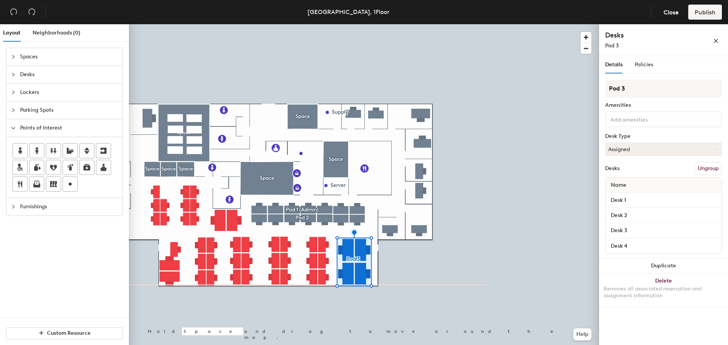
type input "Pod 3"
click at [558, 24] on div at bounding box center [364, 24] width 470 height 0
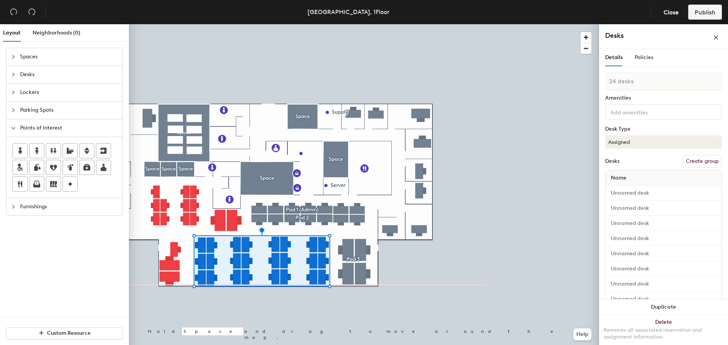
click at [693, 156] on button "Create group" at bounding box center [702, 161] width 39 height 13
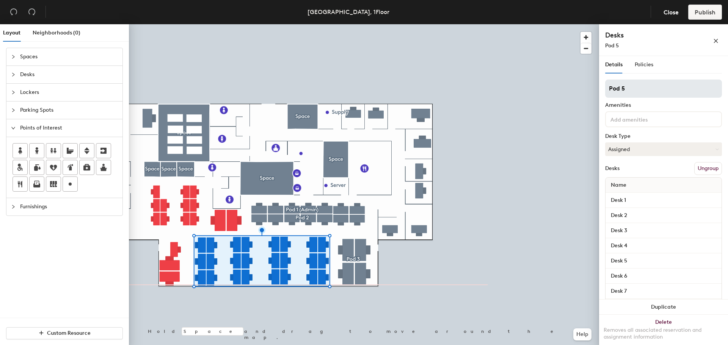
click at [668, 88] on input "Pod 5" at bounding box center [663, 89] width 117 height 18
type input "Pod 4"
click at [537, 24] on div at bounding box center [364, 24] width 470 height 0
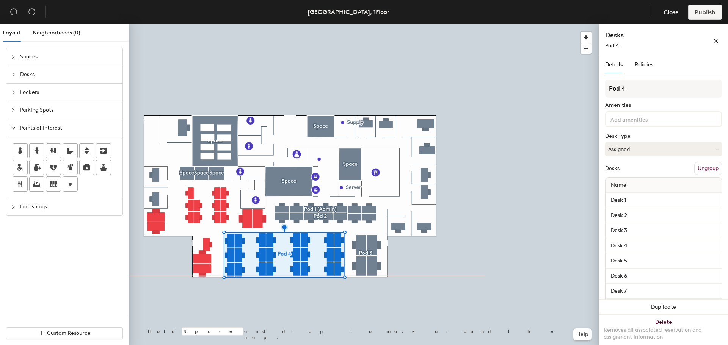
click at [703, 173] on button "Ungroup" at bounding box center [708, 168] width 28 height 13
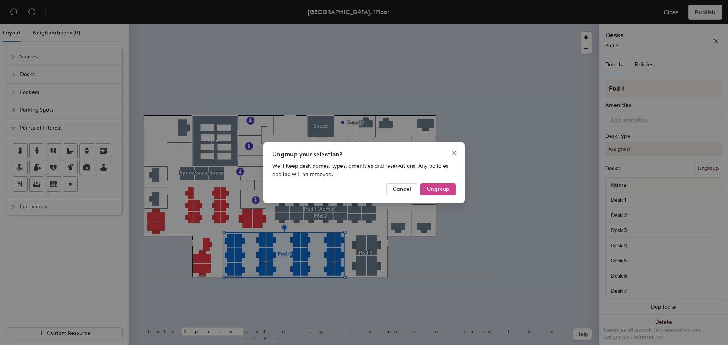
click at [441, 187] on span "Ungroup" at bounding box center [438, 189] width 22 height 6
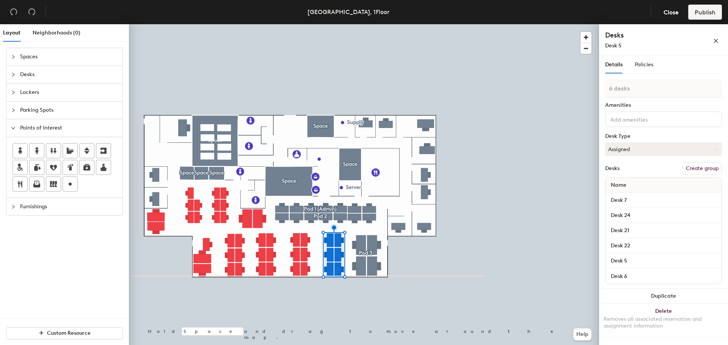
click at [698, 170] on button "Create group" at bounding box center [702, 168] width 39 height 13
click at [653, 96] on input "Pod 5" at bounding box center [663, 89] width 117 height 18
type input "Pod 4"
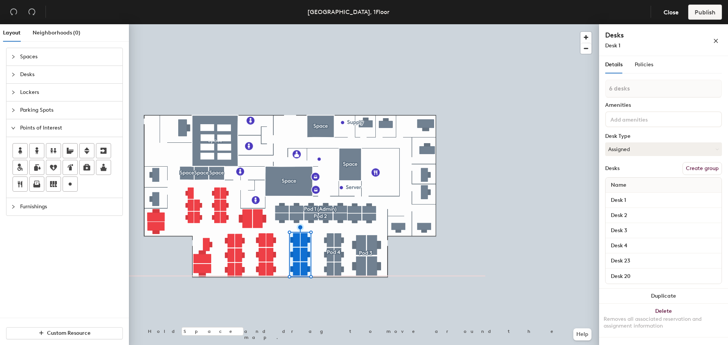
click at [713, 169] on button "Create group" at bounding box center [702, 168] width 39 height 13
click at [640, 85] on input "Pod 6" at bounding box center [663, 89] width 117 height 18
type input "Pod 5"
click at [691, 164] on button "Create group" at bounding box center [702, 168] width 39 height 13
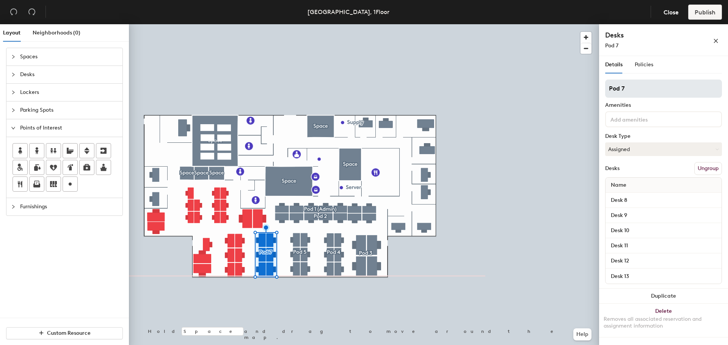
click at [654, 89] on input "Pod 7" at bounding box center [663, 89] width 117 height 18
type input "Pod 6"
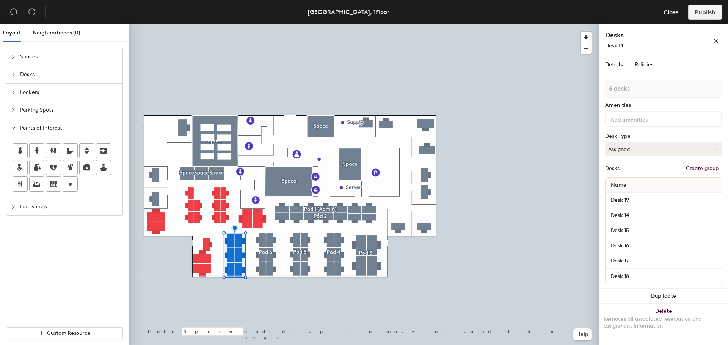
click at [708, 164] on button "Create group" at bounding box center [702, 168] width 39 height 13
click at [637, 91] on input "Pod 8" at bounding box center [663, 89] width 117 height 18
type input "Pod 7"
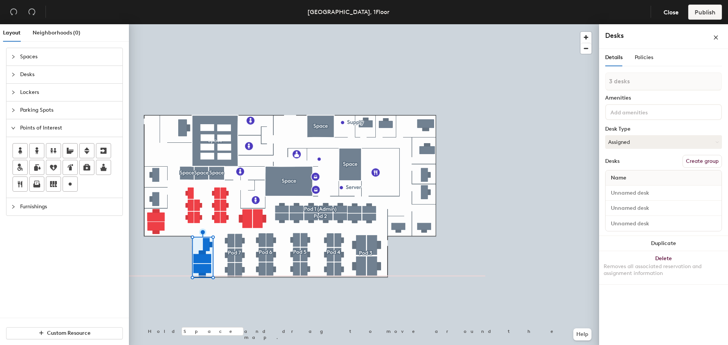
click at [700, 162] on button "Create group" at bounding box center [702, 161] width 39 height 13
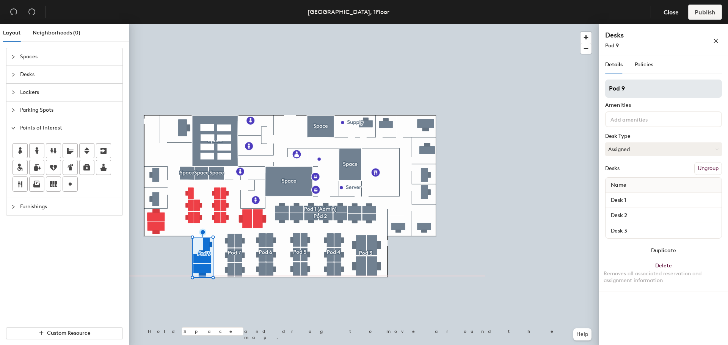
click at [659, 88] on input "Pod 9" at bounding box center [663, 89] width 117 height 18
type input "Pod 8"
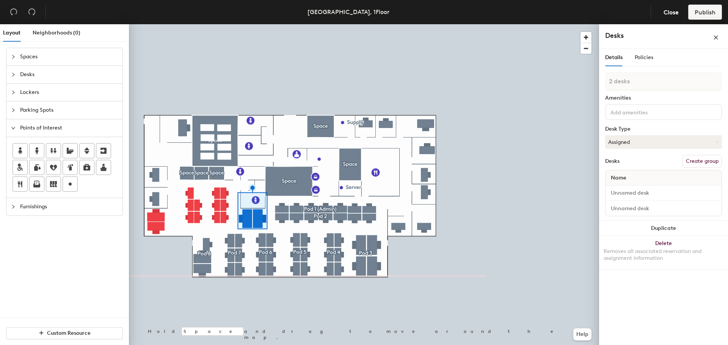
drag, startPoint x: 692, startPoint y: 160, endPoint x: 687, endPoint y: 158, distance: 5.1
click at [691, 161] on button "Create group" at bounding box center [702, 161] width 39 height 13
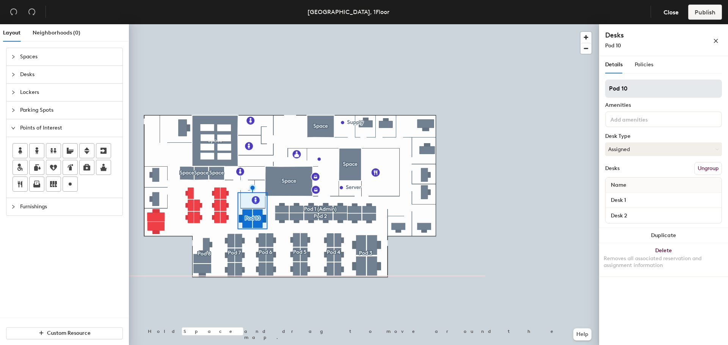
click at [653, 88] on input "Pod 10" at bounding box center [663, 89] width 117 height 18
type input "Pod 9"
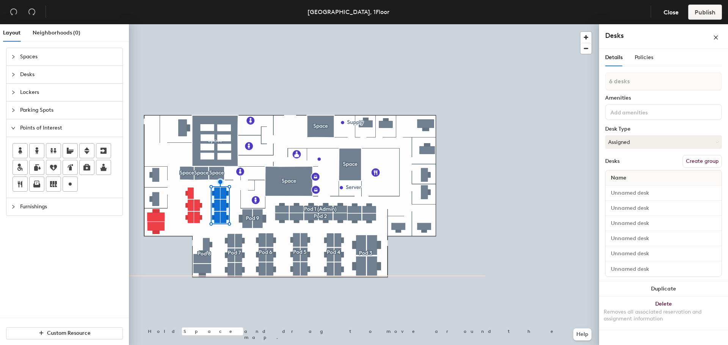
click at [714, 158] on button "Create group" at bounding box center [702, 161] width 39 height 13
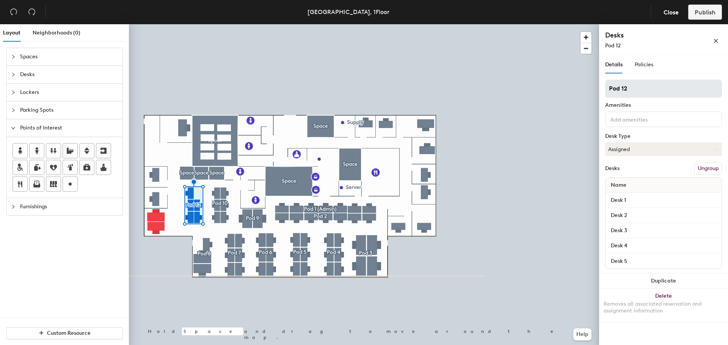
click at [660, 90] on input "Pod 12" at bounding box center [663, 89] width 117 height 18
type input "Pod 11"
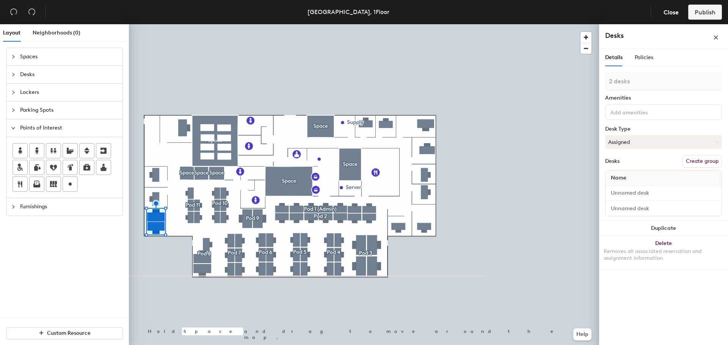
click at [701, 162] on button "Create group" at bounding box center [702, 161] width 39 height 13
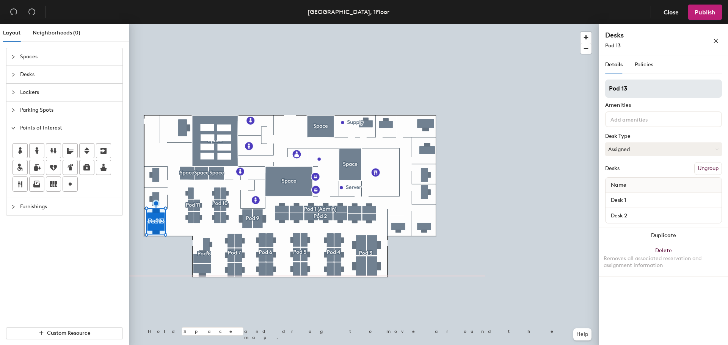
click at [655, 88] on input "Pod 13" at bounding box center [663, 89] width 117 height 18
type input "Pod 12"
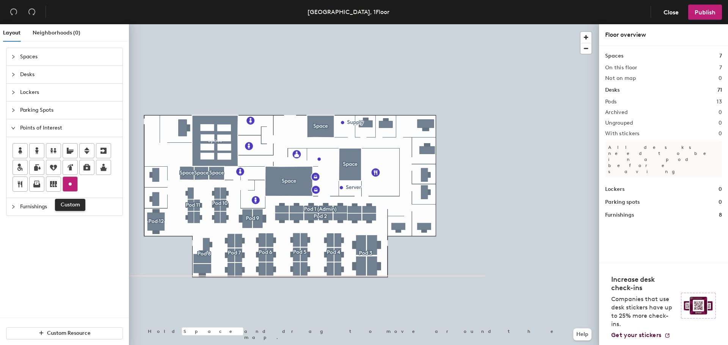
click at [74, 187] on icon at bounding box center [70, 184] width 9 height 9
type input "Janitor"
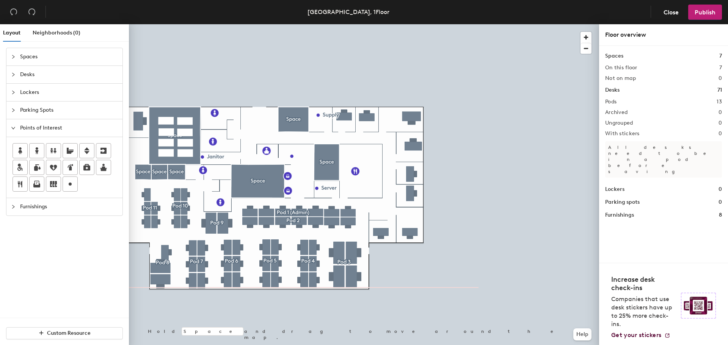
click at [461, 24] on div at bounding box center [364, 24] width 470 height 0
